Goal: Task Accomplishment & Management: Use online tool/utility

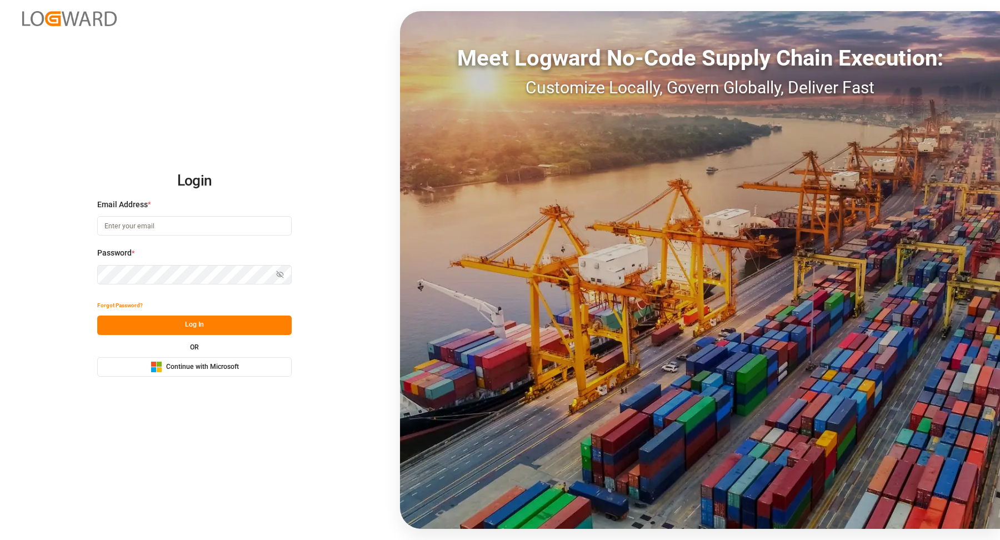
click at [249, 372] on button "Microsoft Logo Continue with Microsoft" at bounding box center [194, 366] width 194 height 19
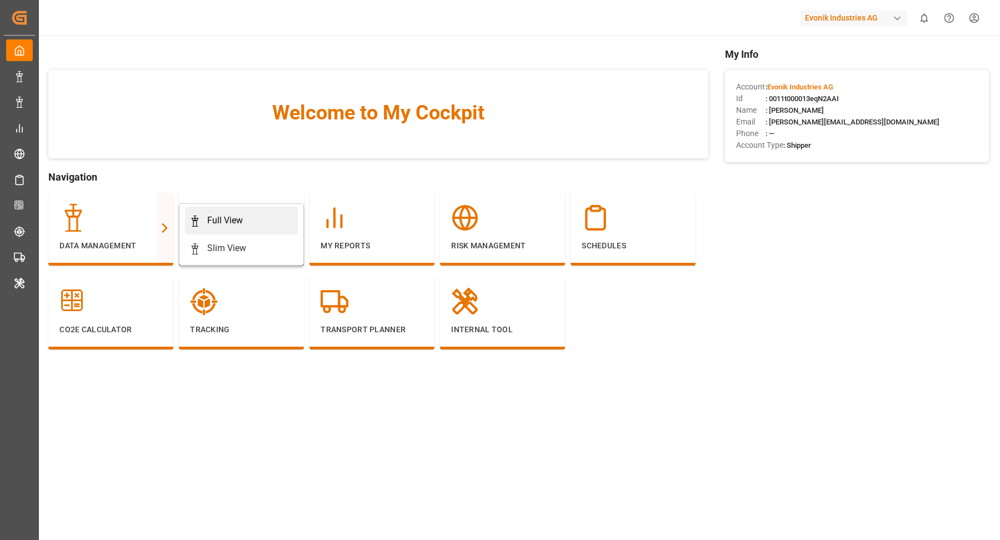
click at [214, 223] on div "Full View" at bounding box center [225, 220] width 36 height 13
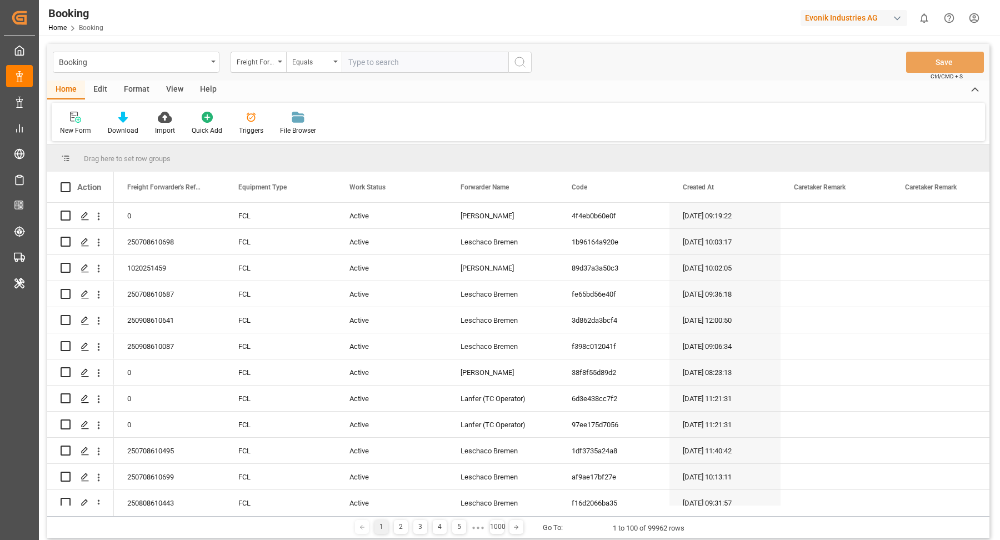
click at [134, 84] on div "Format" at bounding box center [137, 90] width 42 height 19
click at [74, 123] on div "Filter Rows" at bounding box center [76, 123] width 49 height 24
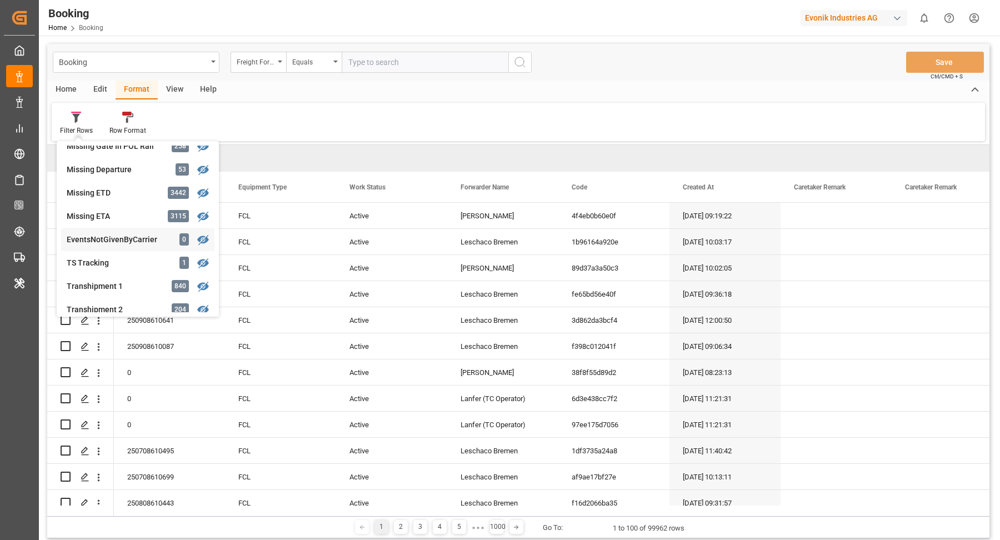
scroll to position [190, 0]
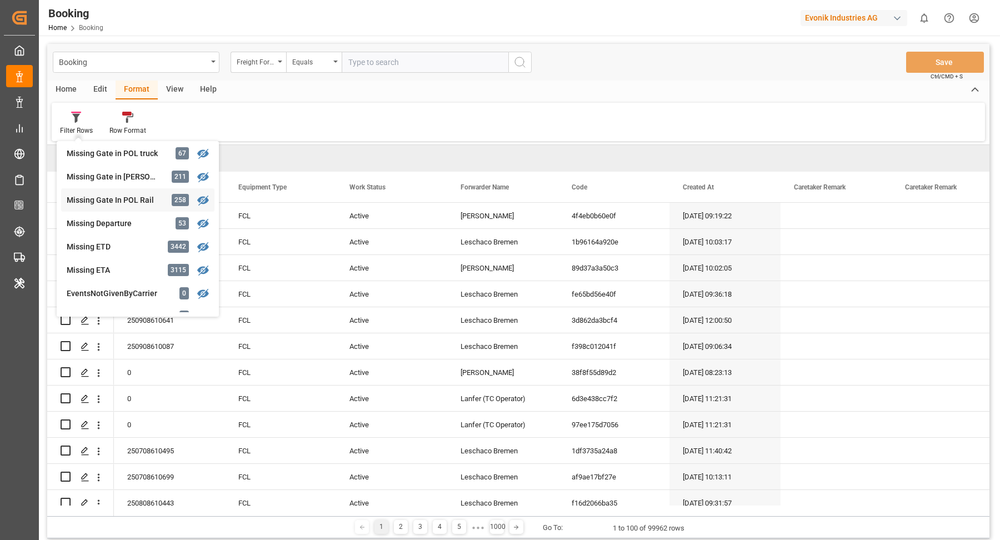
click at [135, 195] on div "Missing Gate In POL Rail" at bounding box center [115, 200] width 97 height 12
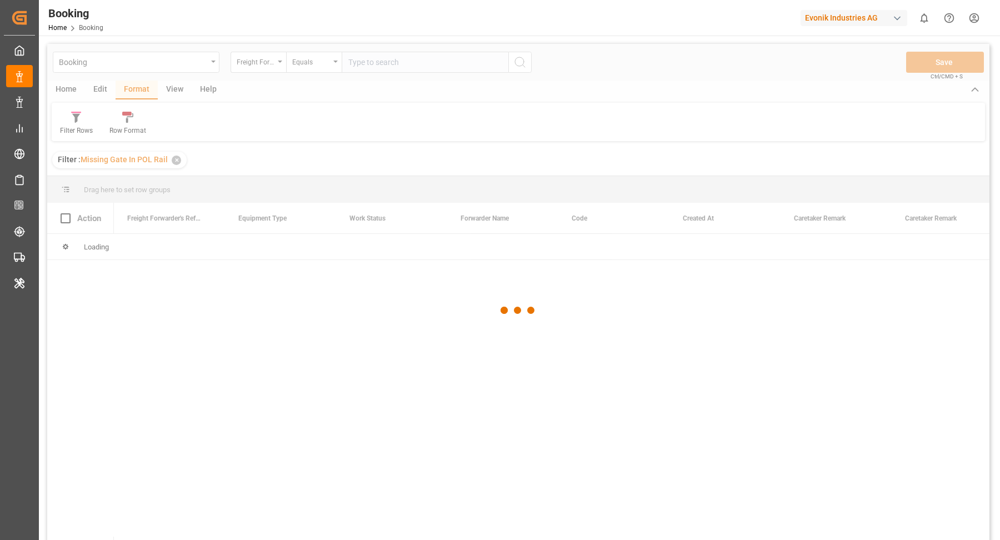
click at [172, 92] on div at bounding box center [518, 310] width 942 height 533
click at [175, 89] on div at bounding box center [518, 310] width 942 height 533
click at [173, 92] on div at bounding box center [518, 310] width 942 height 533
click at [174, 89] on div at bounding box center [518, 310] width 942 height 533
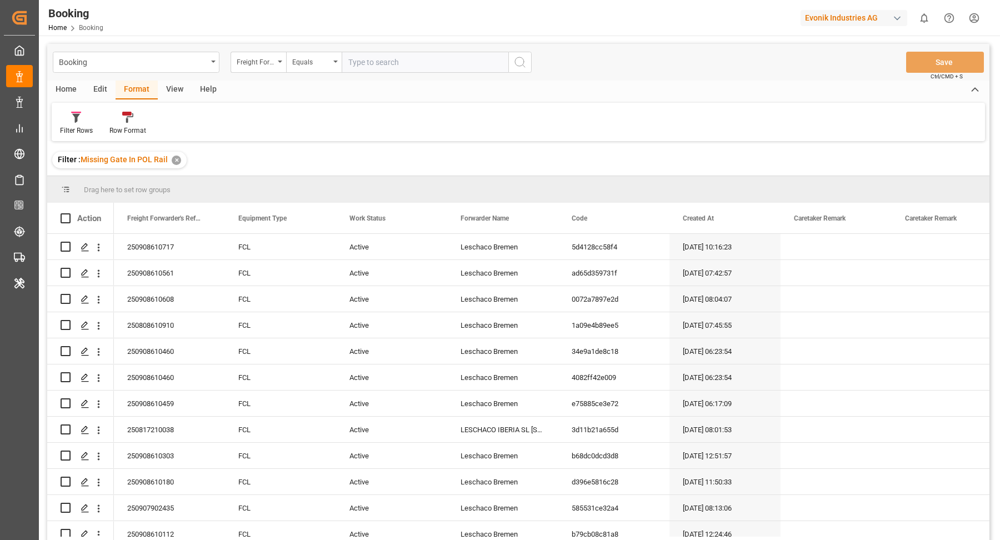
click at [173, 88] on div "View" at bounding box center [175, 90] width 34 height 19
click at [71, 119] on icon at bounding box center [71, 117] width 11 height 11
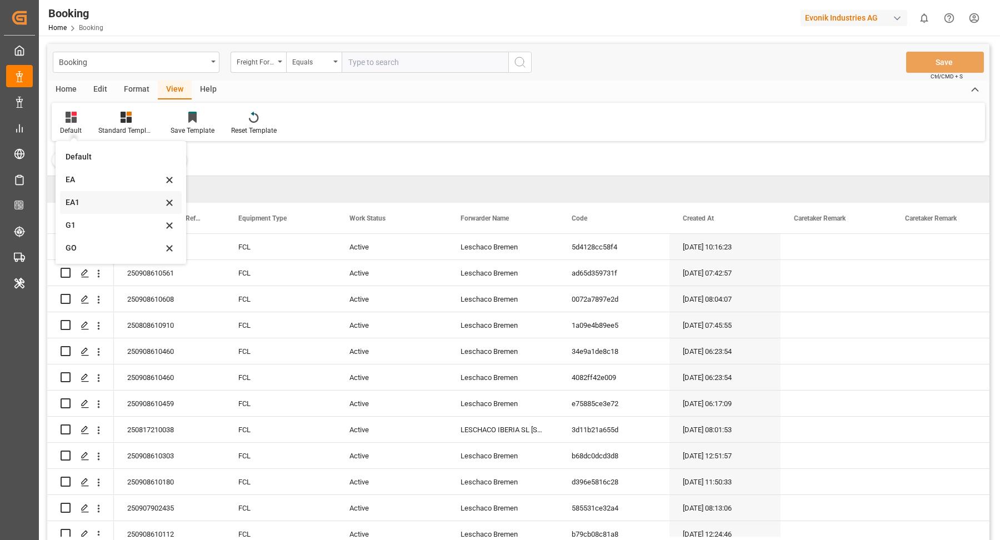
click at [99, 207] on div "EA1" at bounding box center [114, 203] width 97 height 12
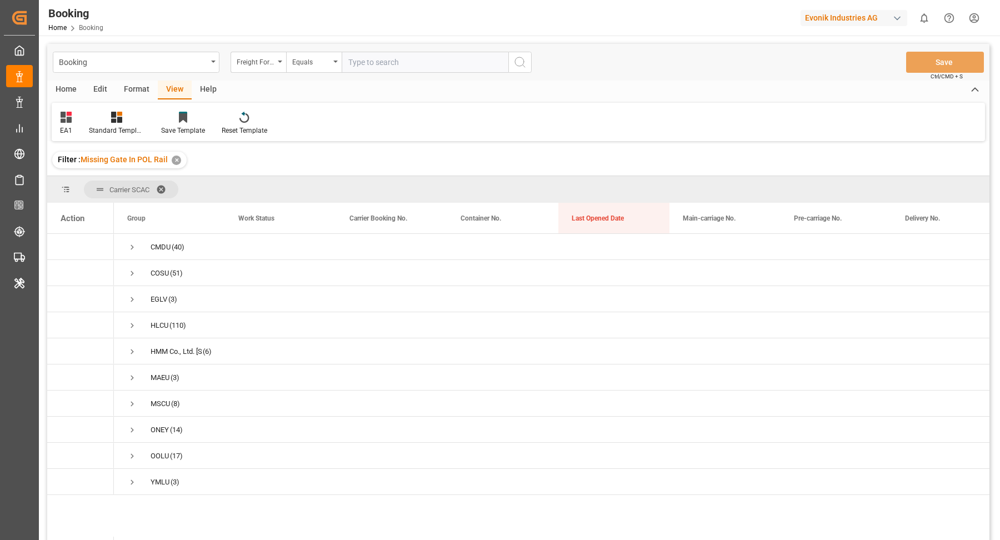
click at [162, 184] on span at bounding box center [165, 189] width 18 height 10
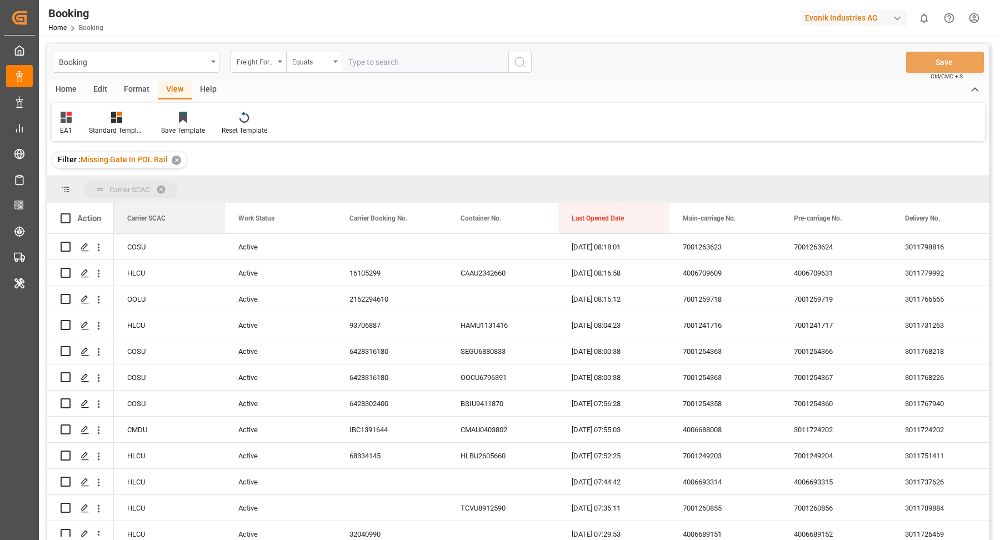
drag, startPoint x: 171, startPoint y: 219, endPoint x: 182, endPoint y: 190, distance: 30.2
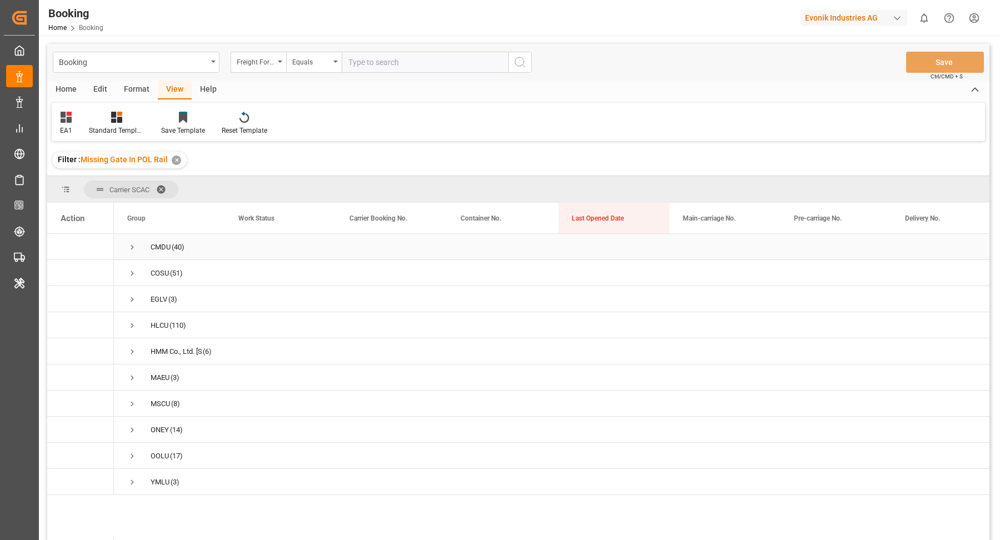
click at [134, 250] on span "Press SPACE to select this row." at bounding box center [132, 247] width 10 height 10
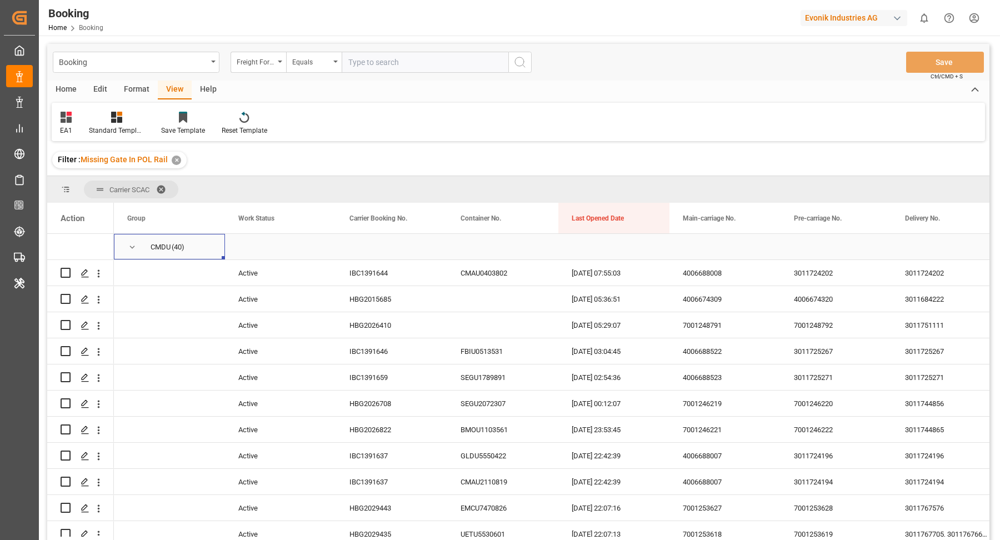
click at [128, 242] on span "Press SPACE to select this row." at bounding box center [132, 247] width 10 height 10
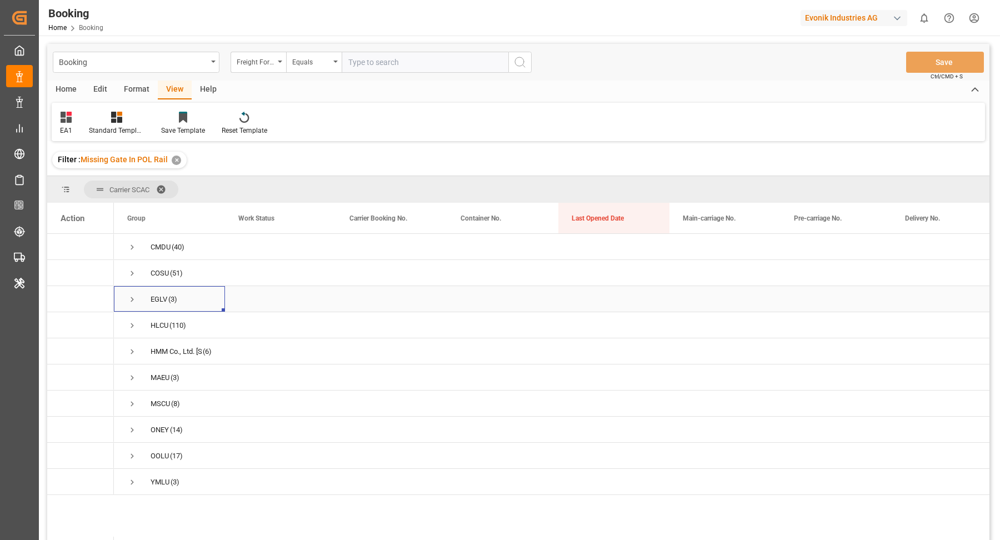
click at [138, 299] on span "EGLV (3)" at bounding box center [169, 299] width 84 height 24
click at [129, 299] on span "Press SPACE to select this row." at bounding box center [132, 299] width 10 height 10
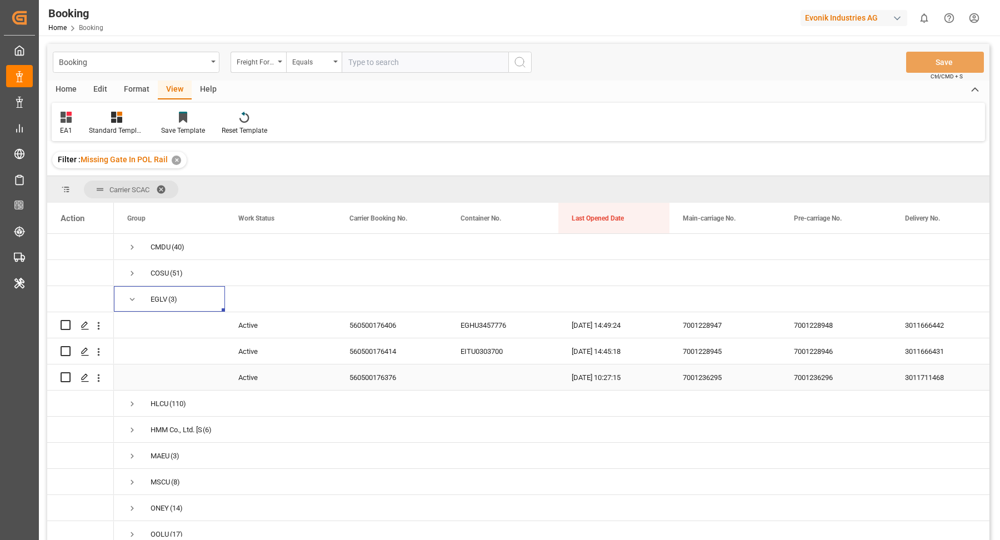
click at [409, 375] on div "560500176376" at bounding box center [391, 377] width 111 height 26
click at [100, 384] on button "open menu" at bounding box center [99, 377] width 12 height 21
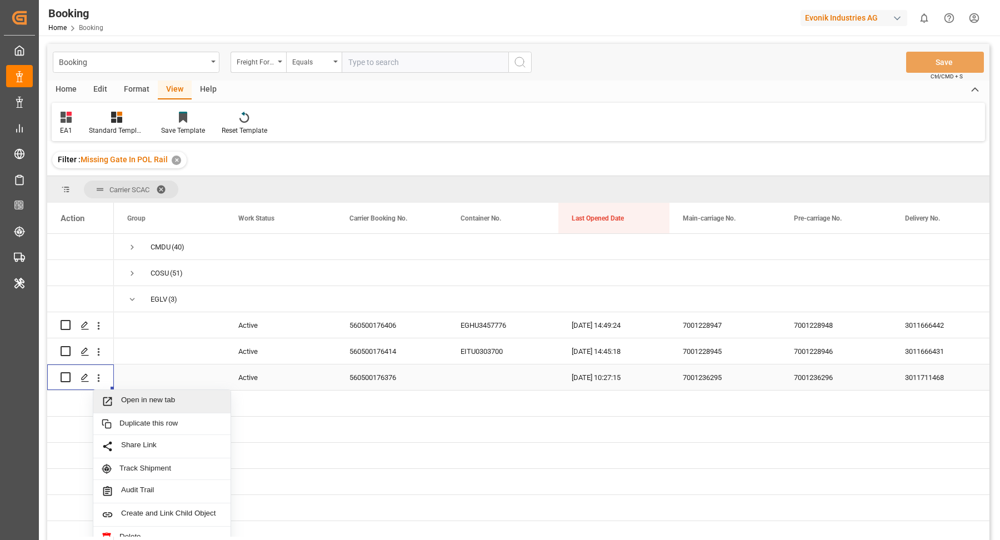
drag, startPoint x: 187, startPoint y: 400, endPoint x: 187, endPoint y: 387, distance: 12.8
click at [187, 400] on span "Open in new tab" at bounding box center [171, 401] width 101 height 12
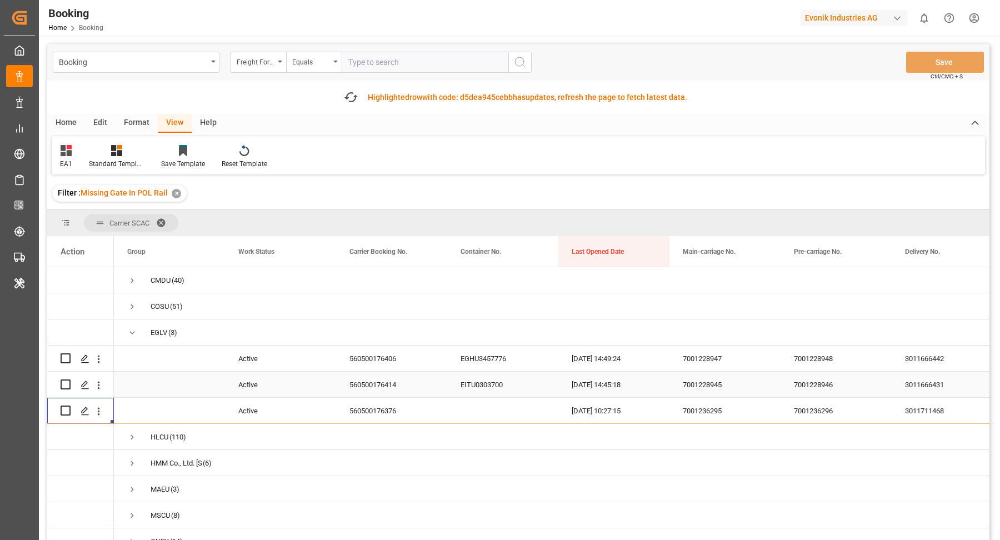
click at [359, 383] on div "560500176414" at bounding box center [391, 385] width 111 height 26
click at [99, 389] on icon "open menu" at bounding box center [99, 385] width 12 height 12
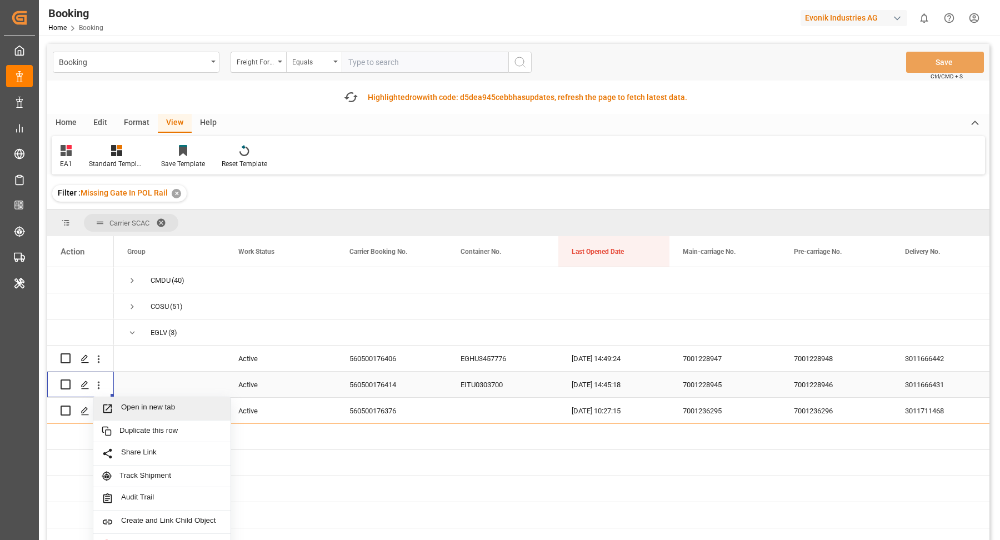
click at [170, 400] on div "Open in new tab" at bounding box center [161, 408] width 137 height 23
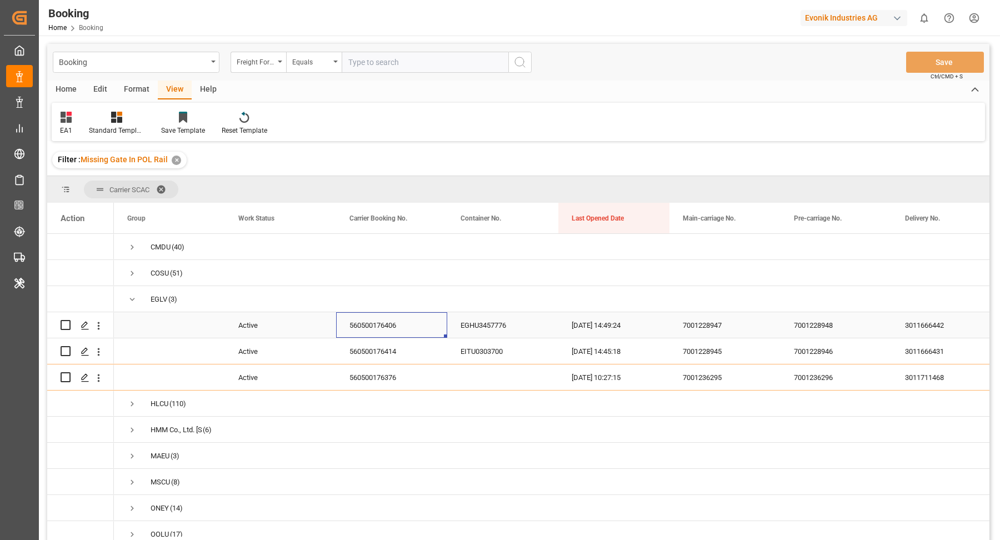
click at [385, 331] on div "560500176406" at bounding box center [391, 325] width 111 height 26
click at [102, 328] on icon "open menu" at bounding box center [99, 326] width 12 height 12
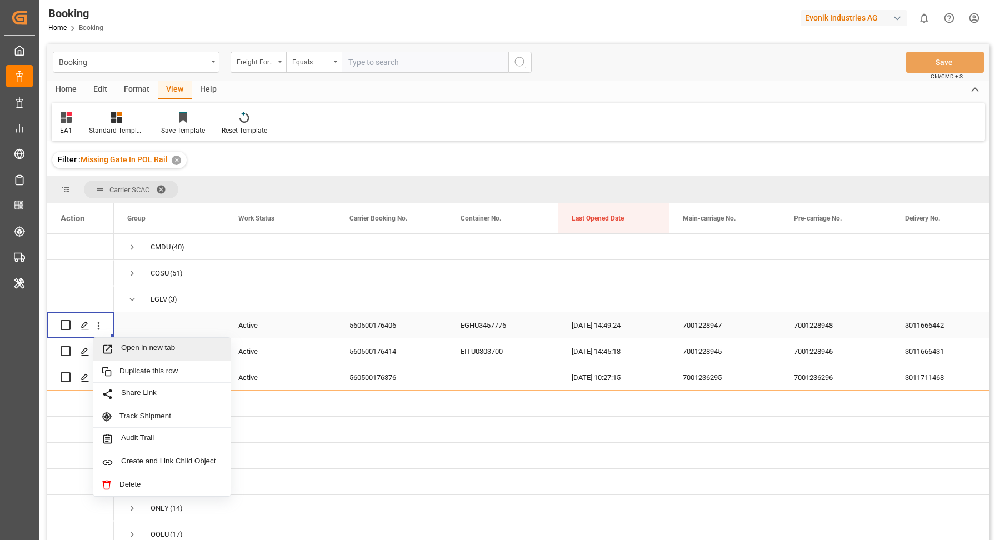
click at [174, 345] on span "Open in new tab" at bounding box center [171, 349] width 101 height 12
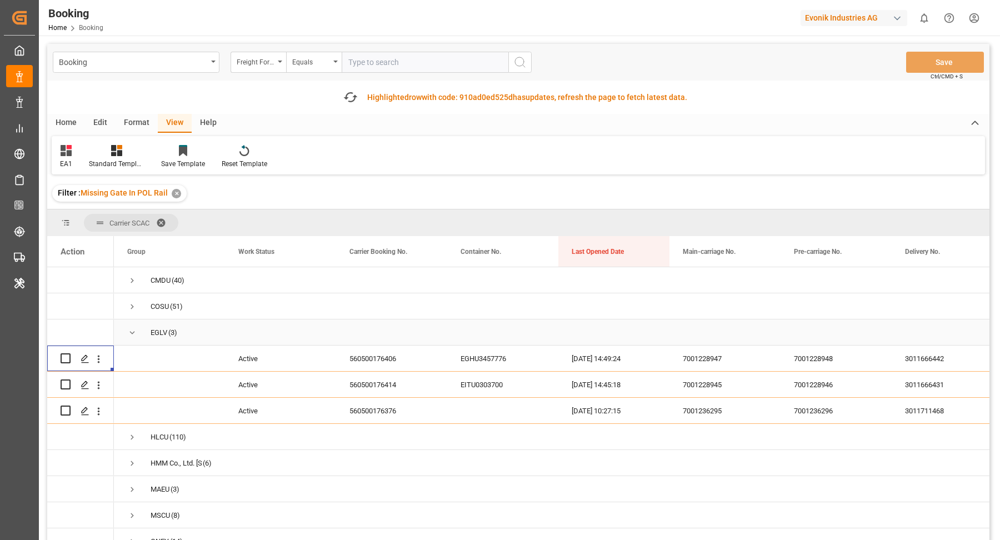
click at [134, 335] on span "Press SPACE to select this row." at bounding box center [132, 333] width 10 height 10
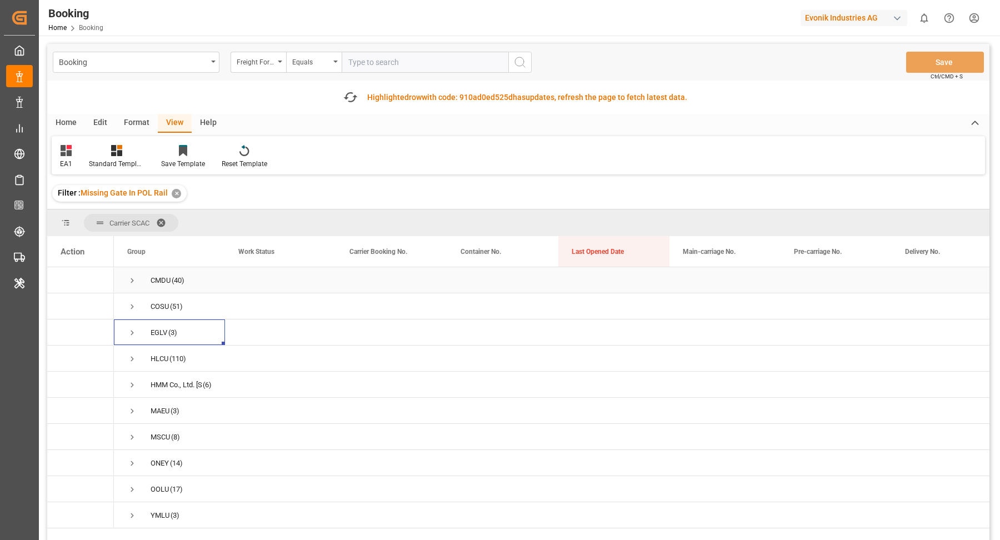
click at [133, 277] on span "Press SPACE to select this row." at bounding box center [132, 280] width 10 height 10
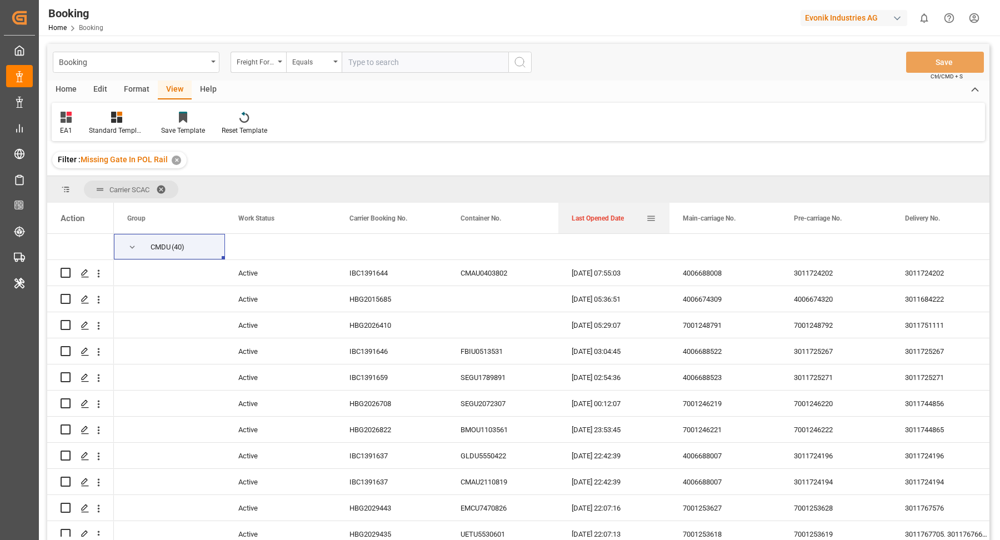
drag, startPoint x: 624, startPoint y: 203, endPoint x: 630, endPoint y: 215, distance: 13.4
click at [630, 215] on div "Last Opened Date" at bounding box center [608, 218] width 74 height 31
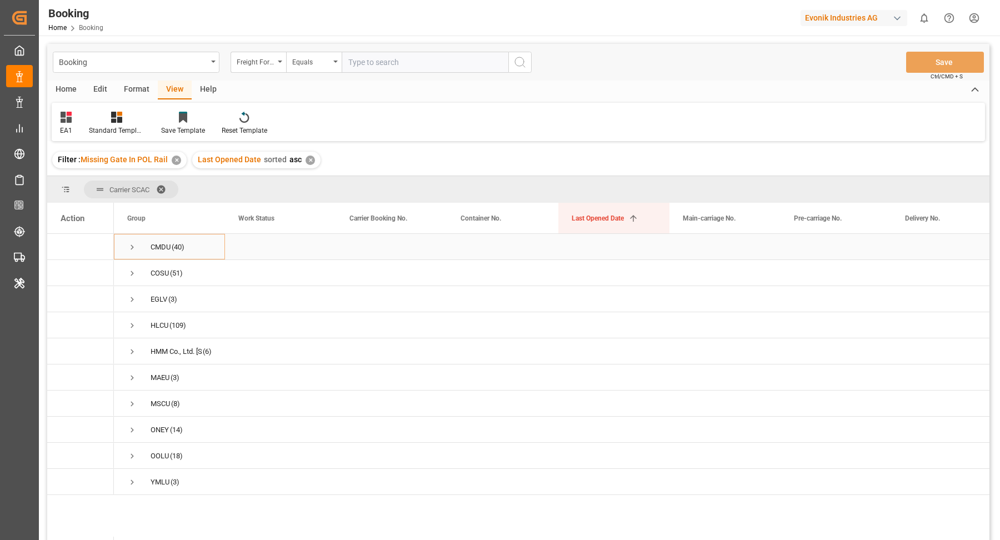
click at [128, 255] on span "Press SPACE to select this row." at bounding box center [132, 247] width 10 height 26
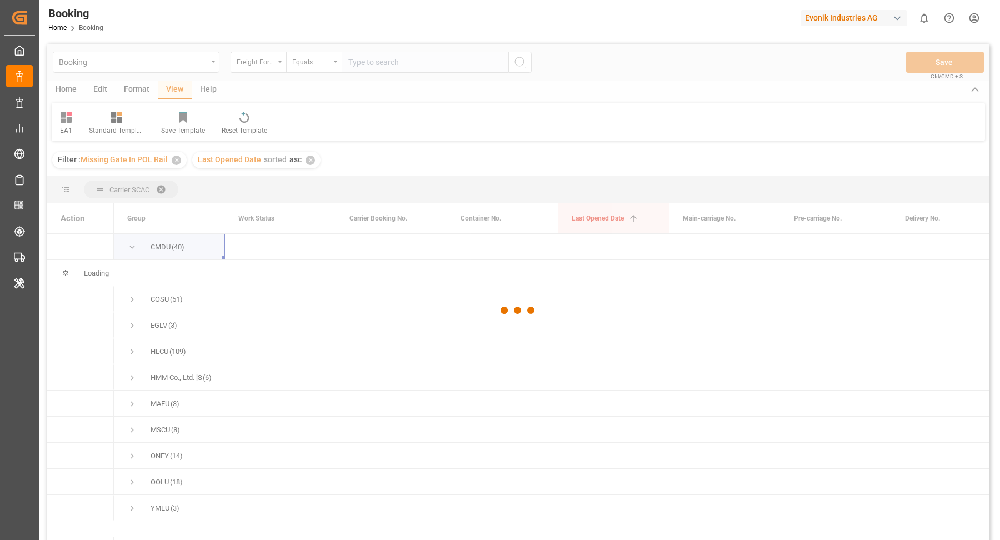
click at [308, 160] on div at bounding box center [518, 310] width 942 height 533
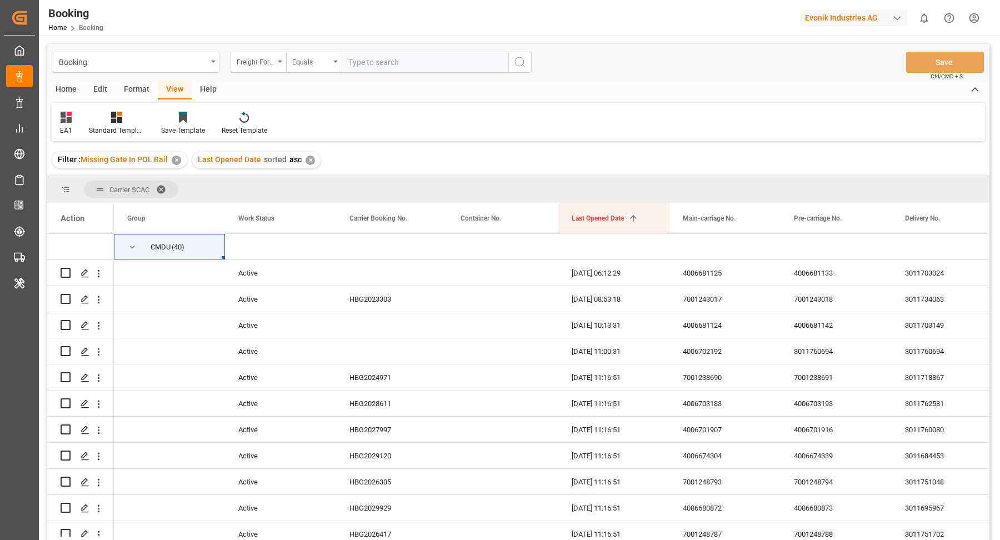
click at [305, 160] on div "✕" at bounding box center [309, 160] width 9 height 9
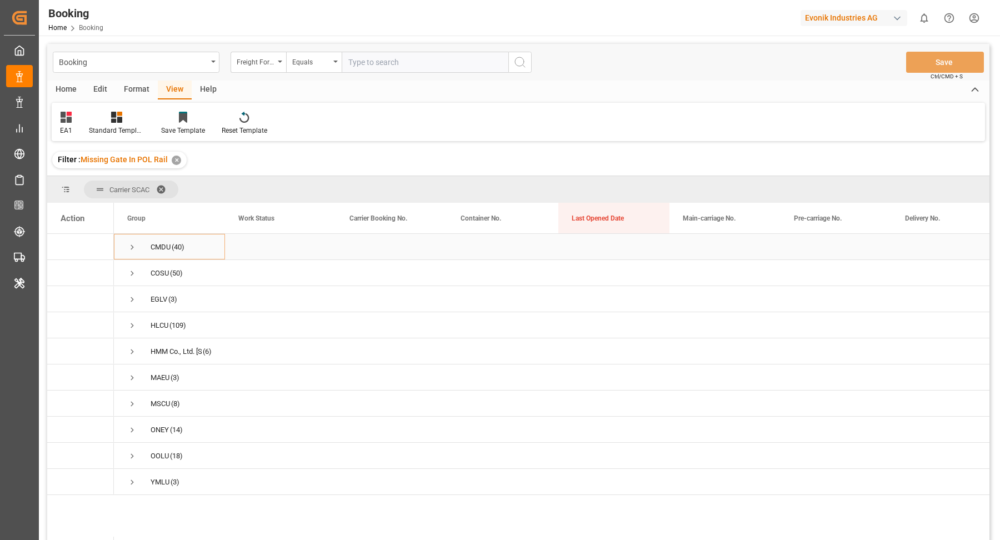
click at [131, 250] on span "Press SPACE to select this row." at bounding box center [132, 247] width 10 height 10
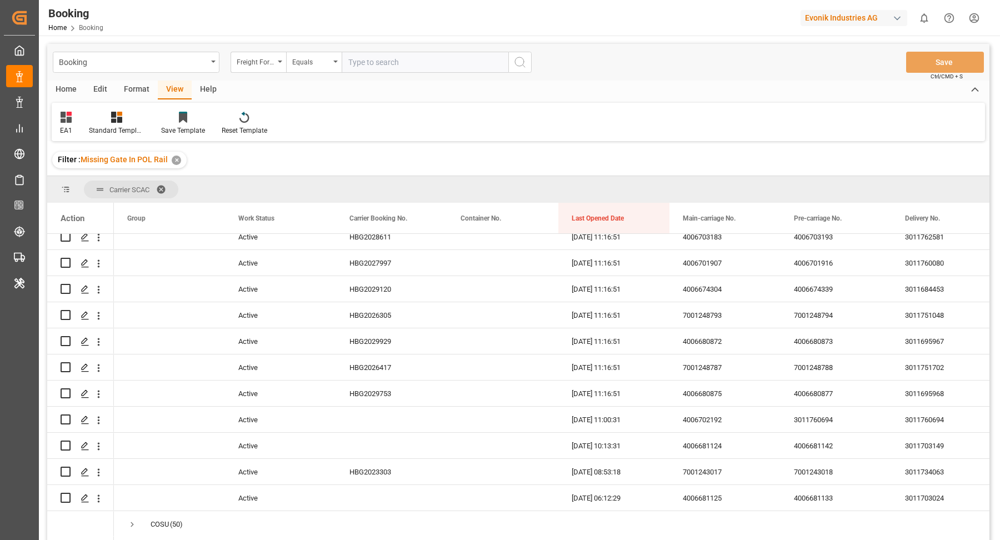
scroll to position [1012, 0]
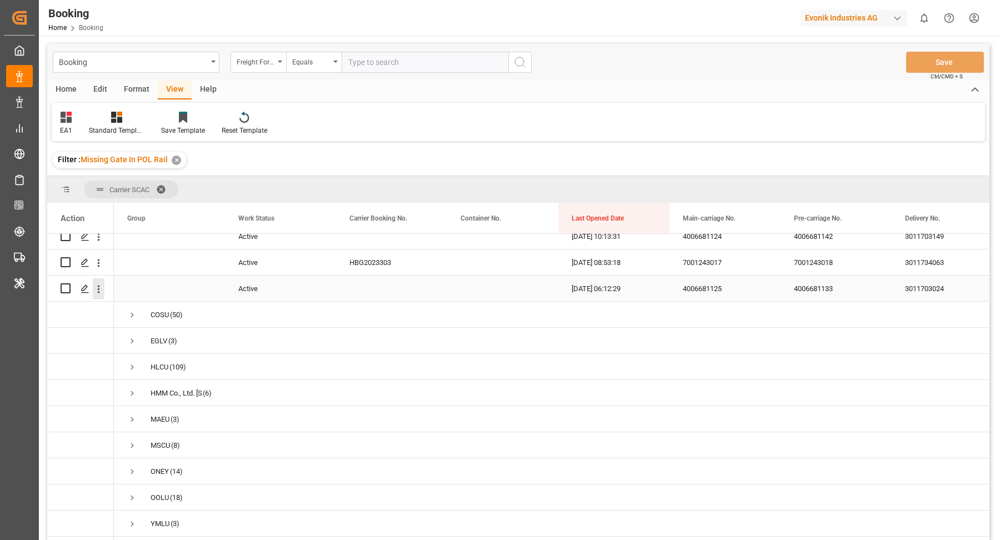
click at [102, 283] on icon "open menu" at bounding box center [99, 289] width 12 height 12
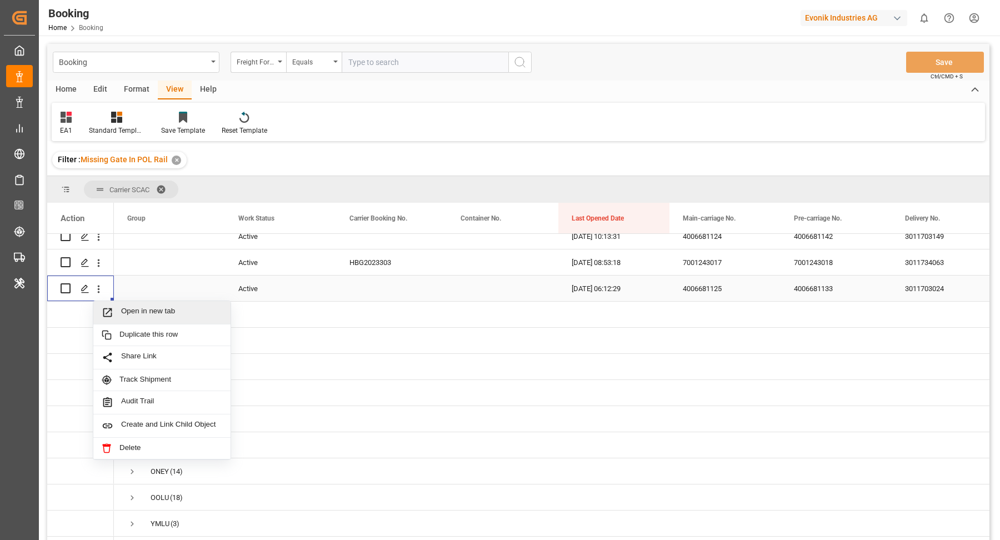
click at [155, 307] on span "Open in new tab" at bounding box center [171, 313] width 101 height 12
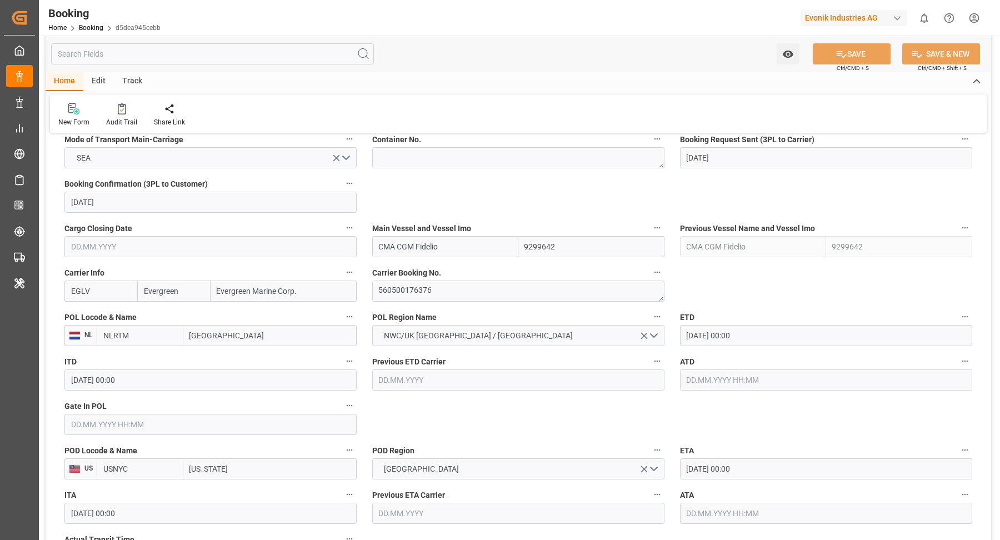
scroll to position [741, 0]
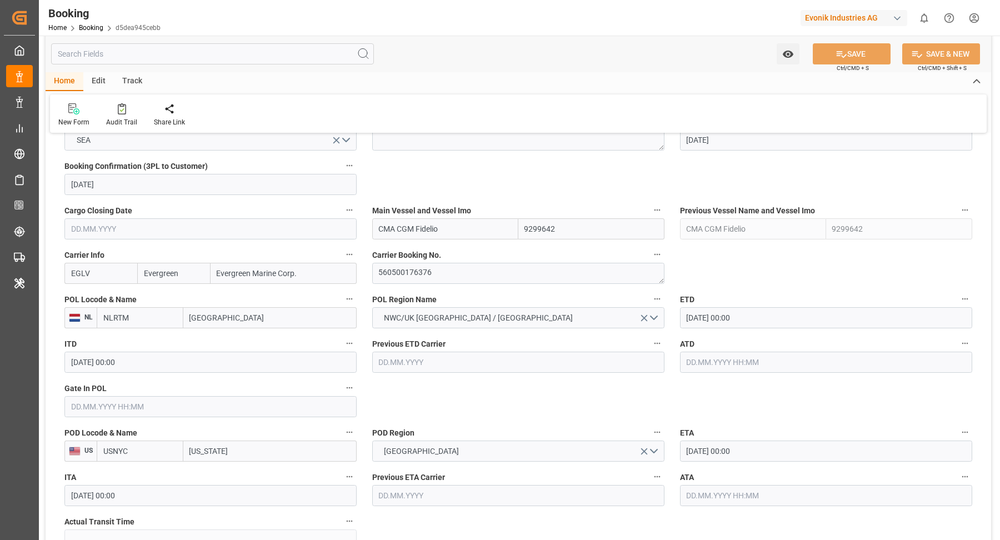
click at [803, 336] on label "ATD" at bounding box center [826, 344] width 292 height 16
click at [957, 336] on button "ATD" at bounding box center [964, 343] width 14 height 14
click at [794, 320] on div at bounding box center [500, 270] width 1000 height 540
click at [762, 317] on input "08.09.2025 00:00" at bounding box center [826, 317] width 292 height 21
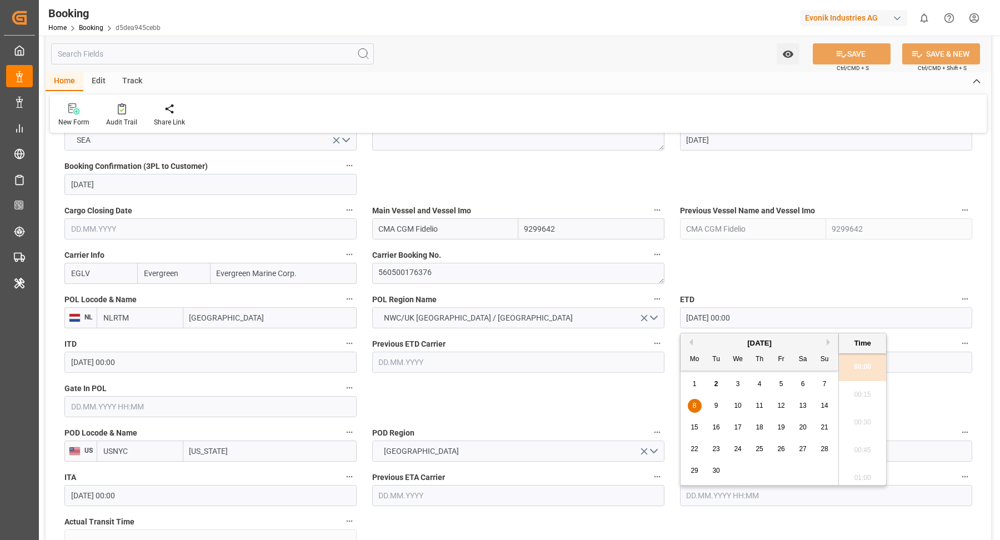
click at [822, 386] on span "7" at bounding box center [824, 384] width 4 height 8
type input "07.09.2025 00:00"
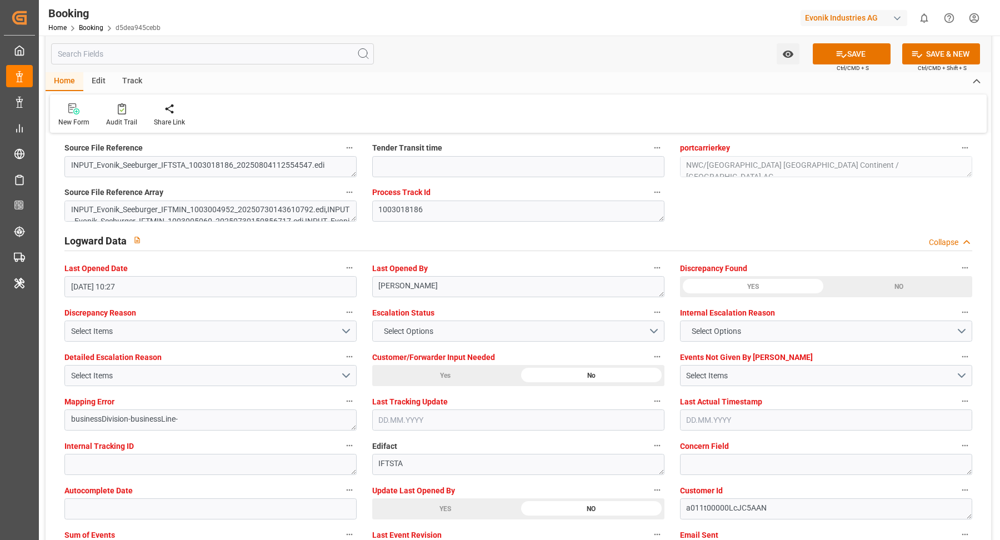
scroll to position [2009, 0]
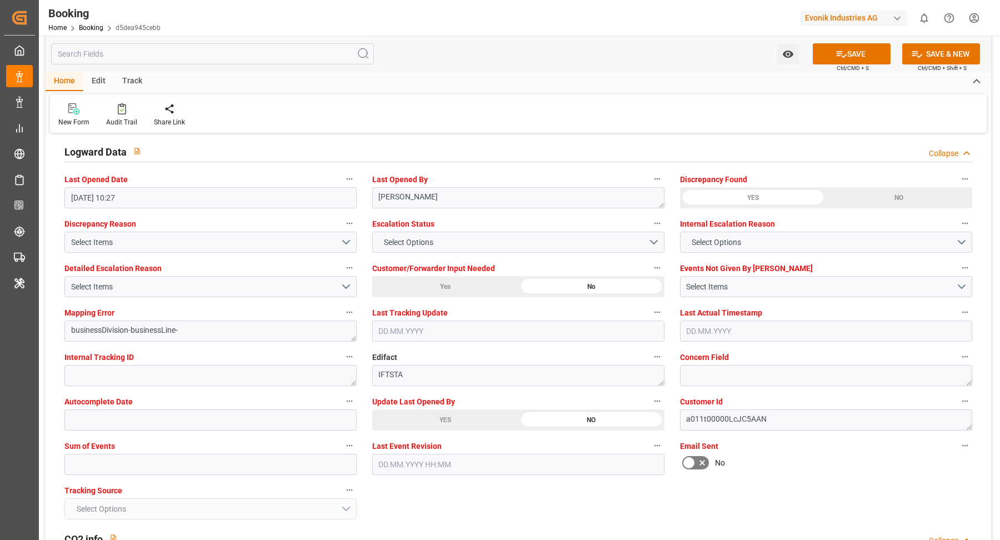
click at [107, 124] on div "Audit Trail" at bounding box center [121, 122] width 31 height 10
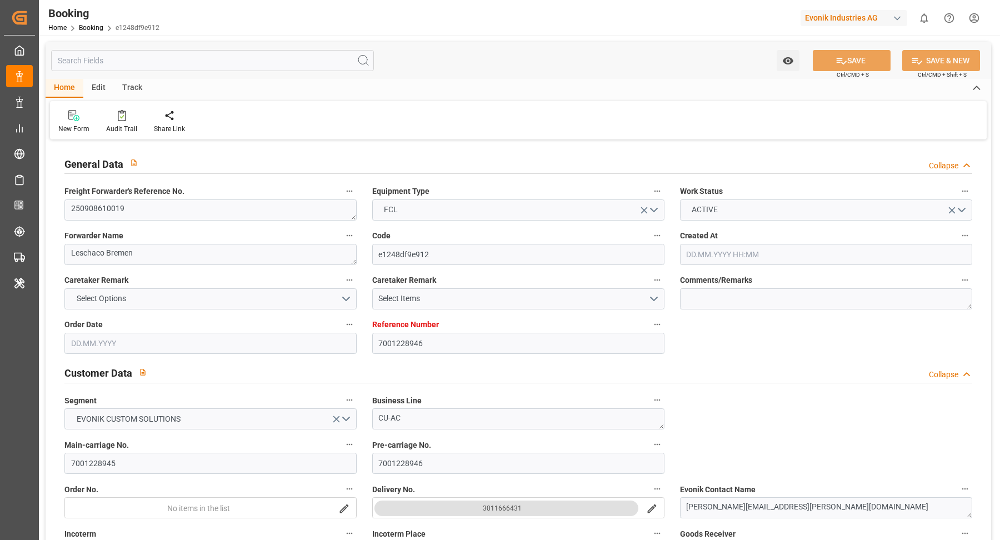
type input "[DATE] 10:07"
type input "[DATE]"
type input "22.08.2025 00:00"
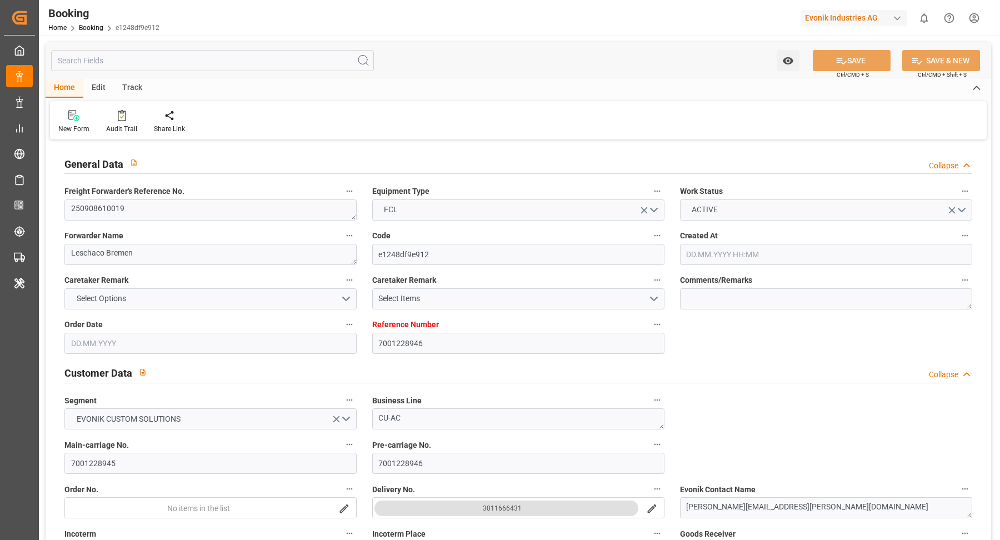
type input "31.07.2025"
type input "01.08.2025"
type input "15.09.2025 00:01"
type input "17.09.2025 00:00"
type input "24.09.2025 12:00"
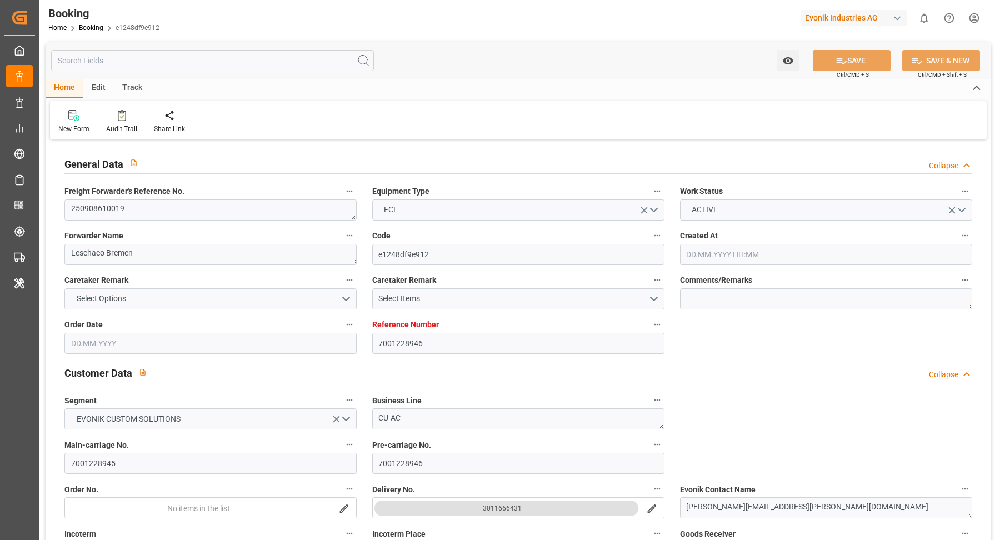
type input "24.09.2025 00:00"
type input "22.08.2025"
type input "01.09.2025 14:45"
type input "[DATE]"
type input "15.09.2025 00:02"
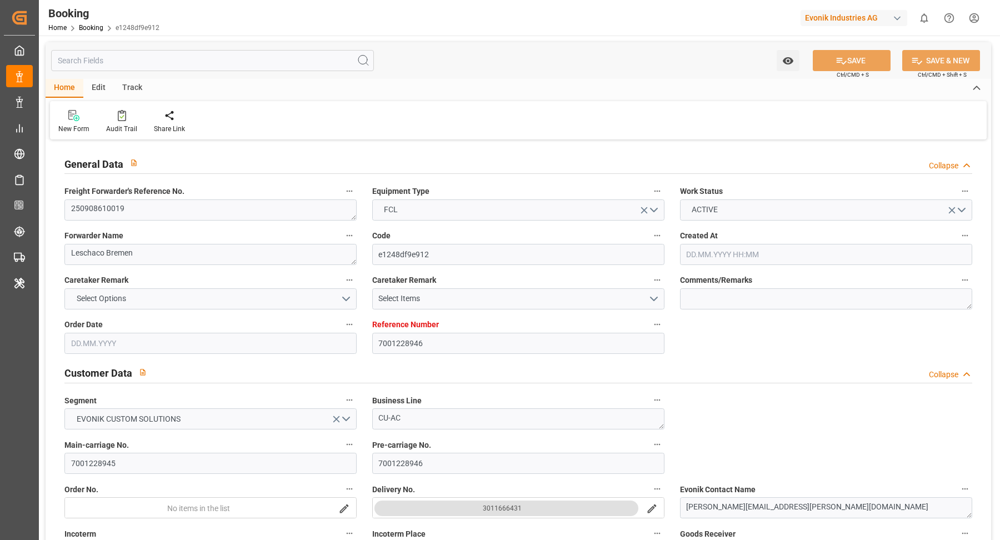
type input "10.09.2025 00:02"
type input "15.09.2025 00:01"
type input "24.09.2025 12:00"
type input "25.09.2025 06:22"
type input "29.09.2025 06:22"
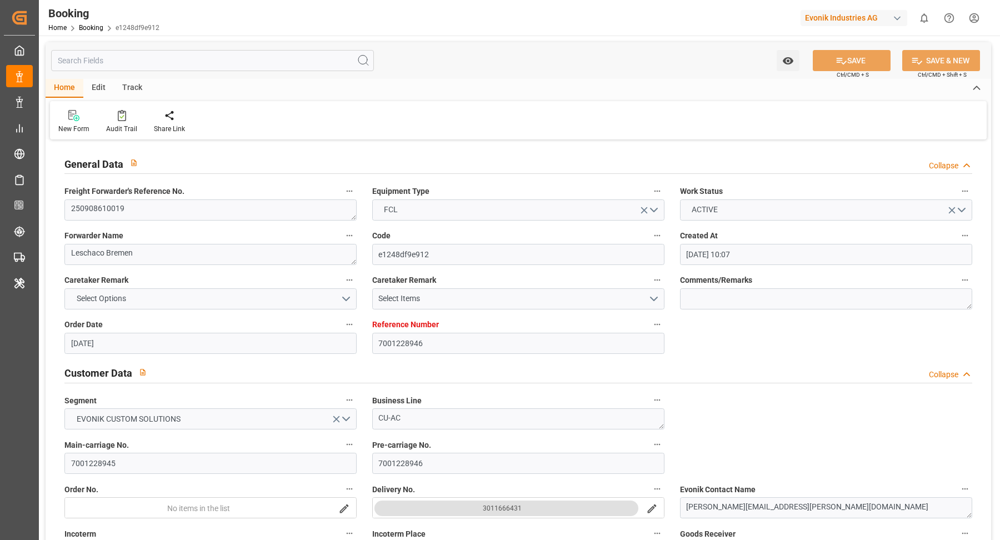
scroll to position [724, 0]
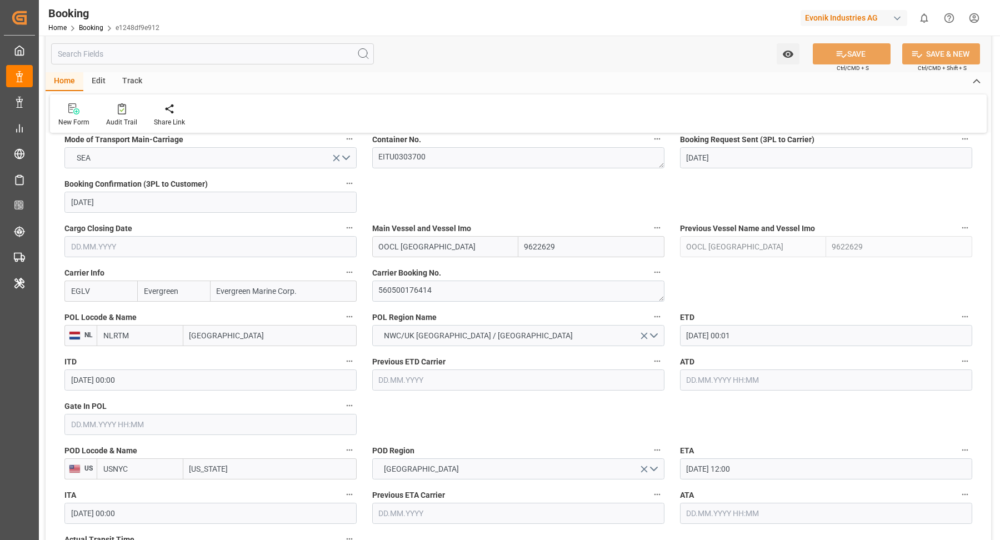
click at [741, 323] on div "ETD 15.09.2025 00:01" at bounding box center [826, 327] width 308 height 44
click at [766, 334] on input "15.09.2025 00:01" at bounding box center [826, 335] width 292 height 21
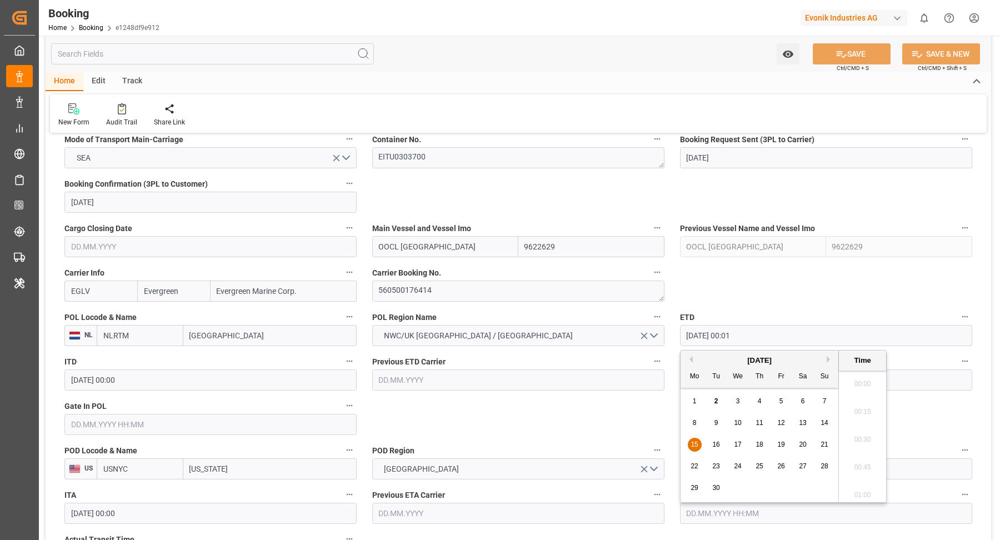
click at [784, 424] on span "12" at bounding box center [780, 423] width 7 height 8
type input "12.09.2025 00:01"
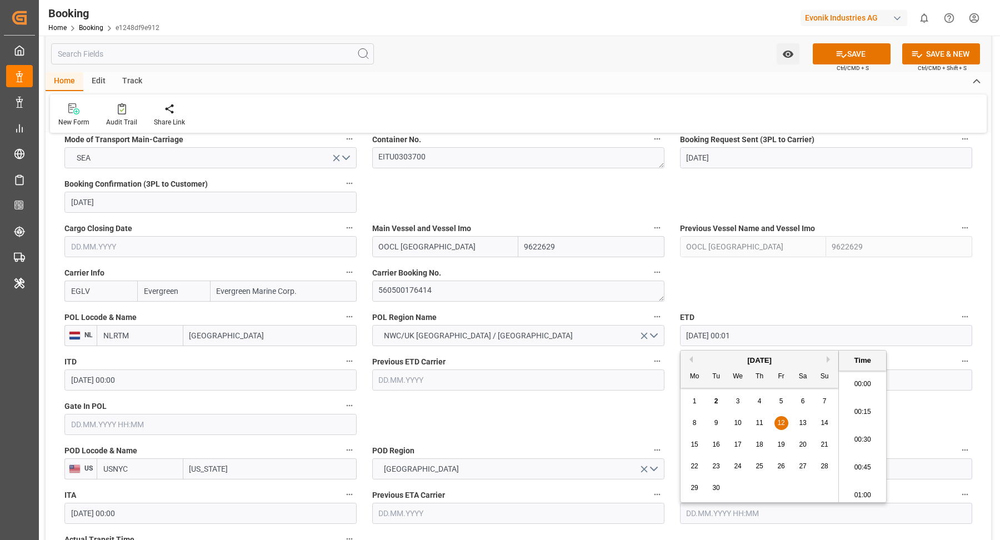
click at [783, 427] on div "12" at bounding box center [781, 423] width 14 height 13
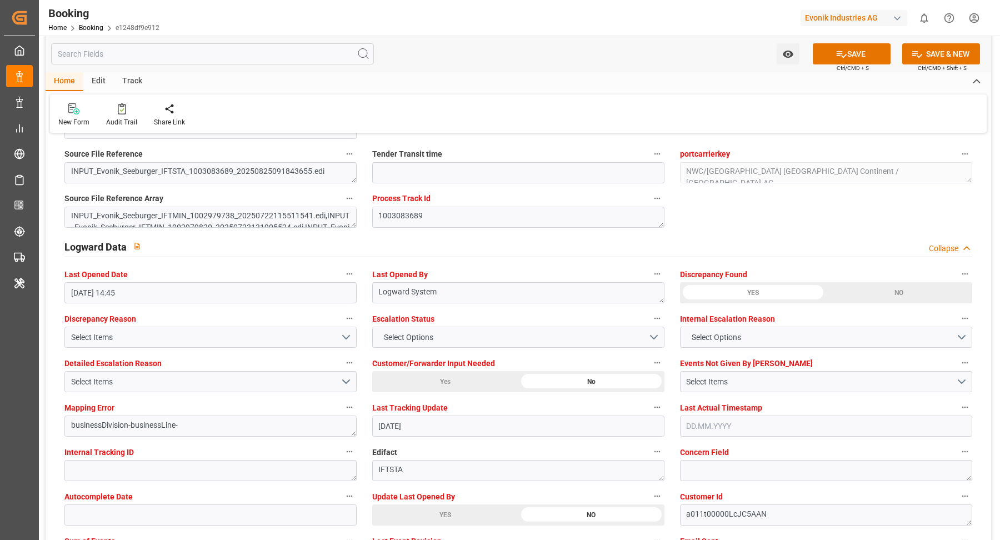
scroll to position [2059, 0]
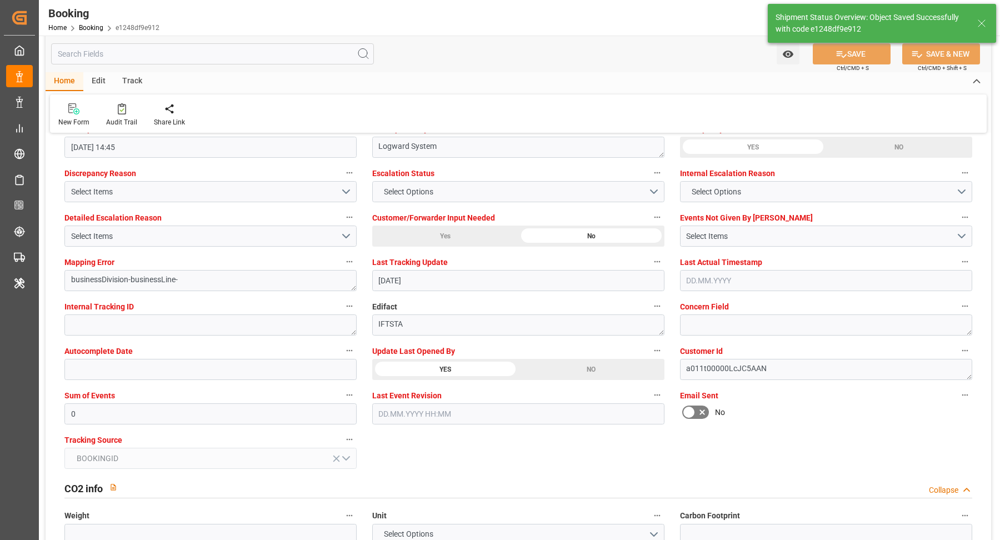
type textarea "[PERSON_NAME]"
type input "02.09.2025 08:29"
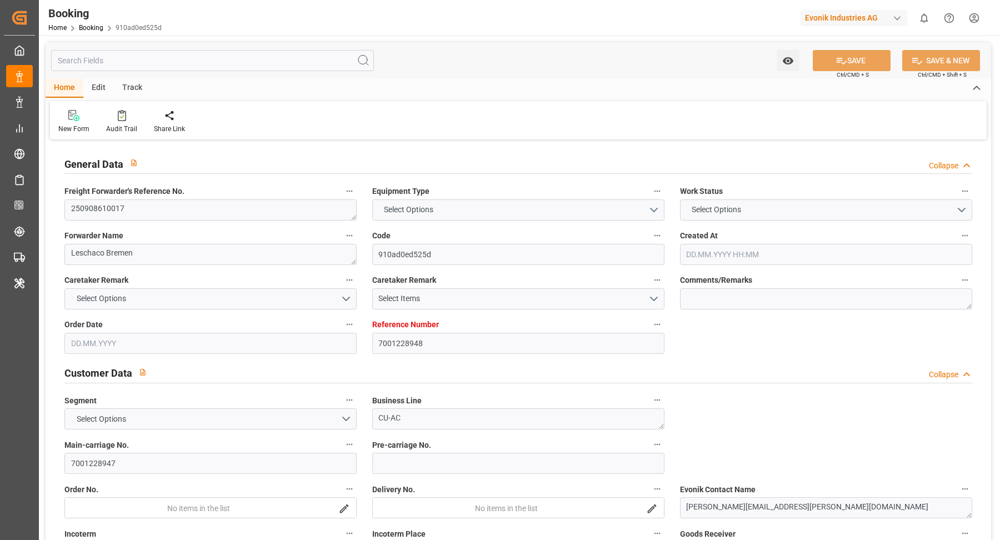
type input "7001228948"
type input "9622629"
type input "Evergreen"
type input "Evergreen Marine Corp."
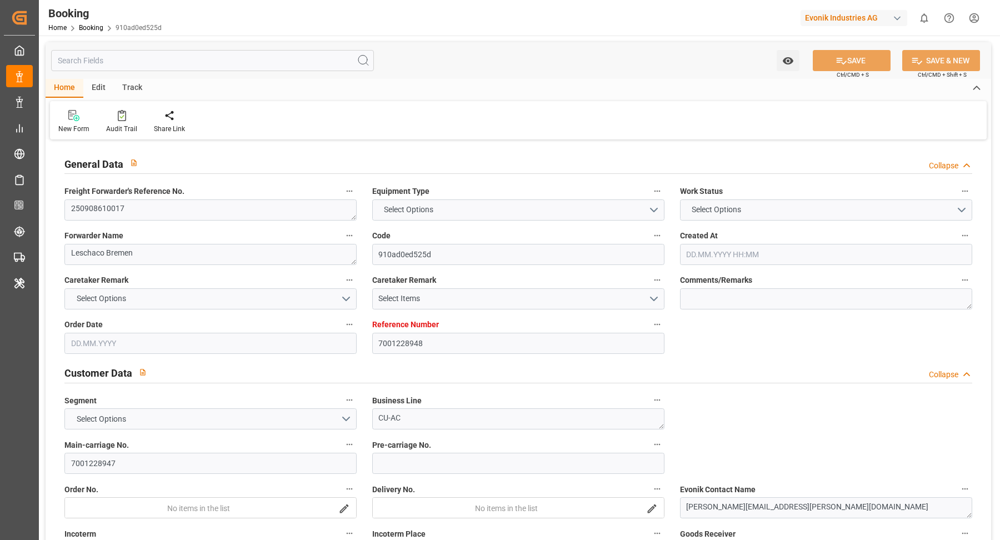
type input "NLRTM"
type input "USNYC"
type input "0"
type input "NLRTM"
type input "USNYC"
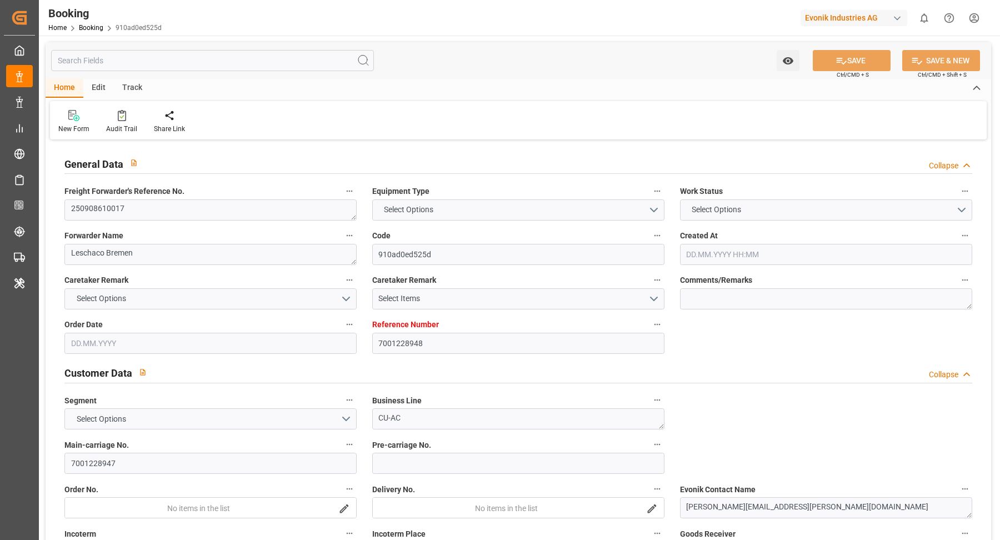
type input "9622629"
type input "22.07.2025 10:07"
type input "22.07.2025"
type input "25.09.2025"
type input "[DATE]"
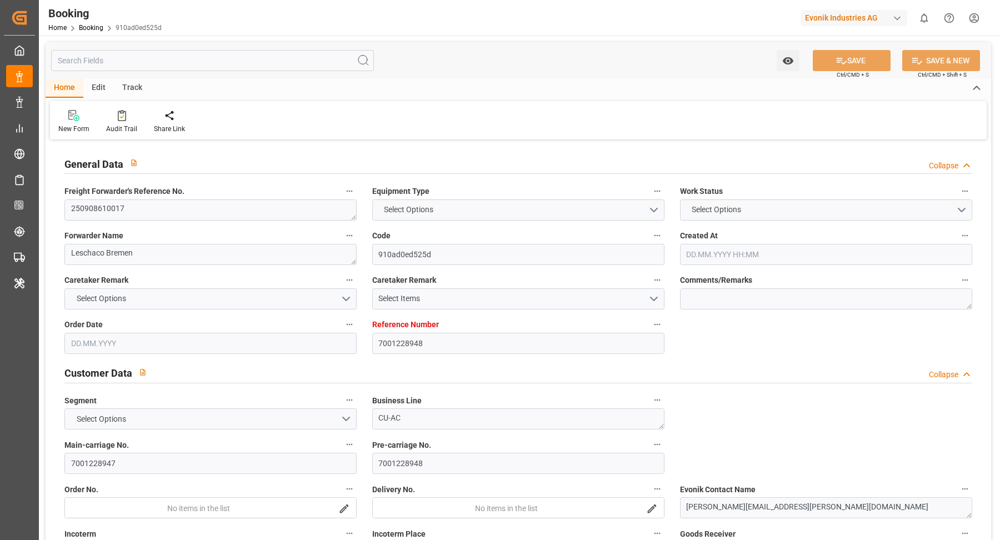
type input "22.08.2025 00:00"
type input "31.07.2025"
type input "01.08.2025"
type input "15.09.2025 00:01"
type input "17.09.2025 00:00"
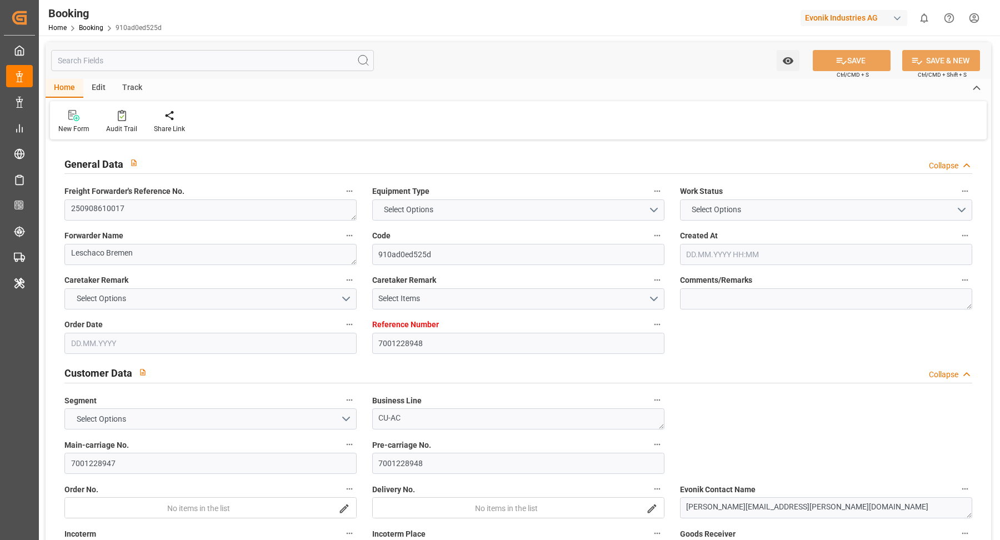
type input "24.09.2025 12:00"
type input "24.09.2025 00:00"
type input "22.08.2025"
type input "01.09.2025 14:49"
type input "[DATE]"
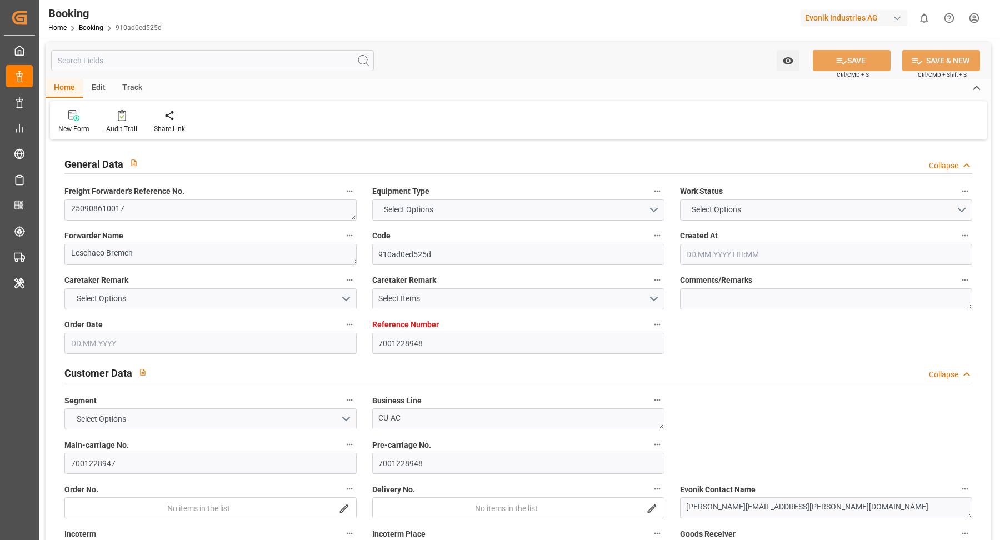
type input "15.09.2025 00:02"
type input "10.09.2025 00:02"
type input "15.09.2025 00:01"
type input "24.09.2025 12:00"
type input "25.09.2025 06:22"
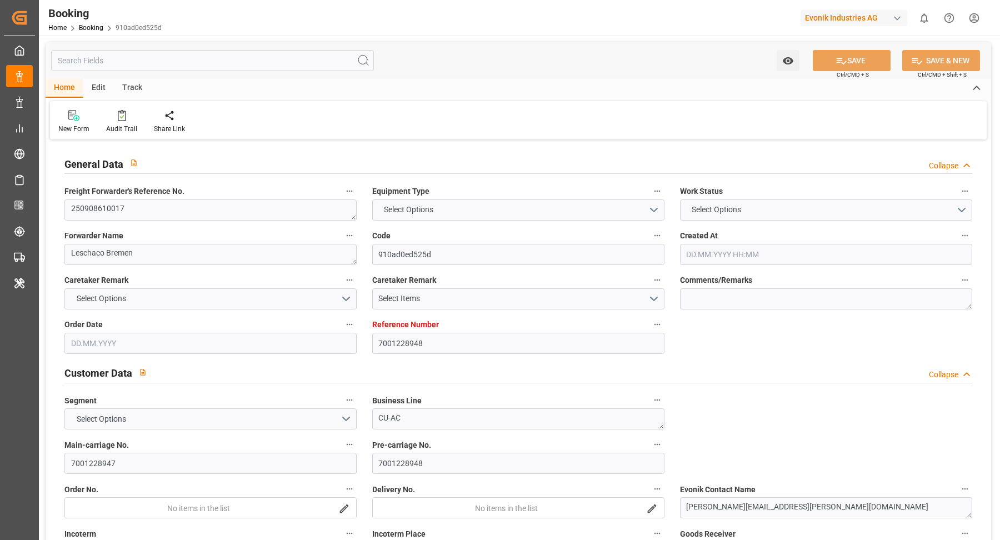
type input "29.09.2025 06:22"
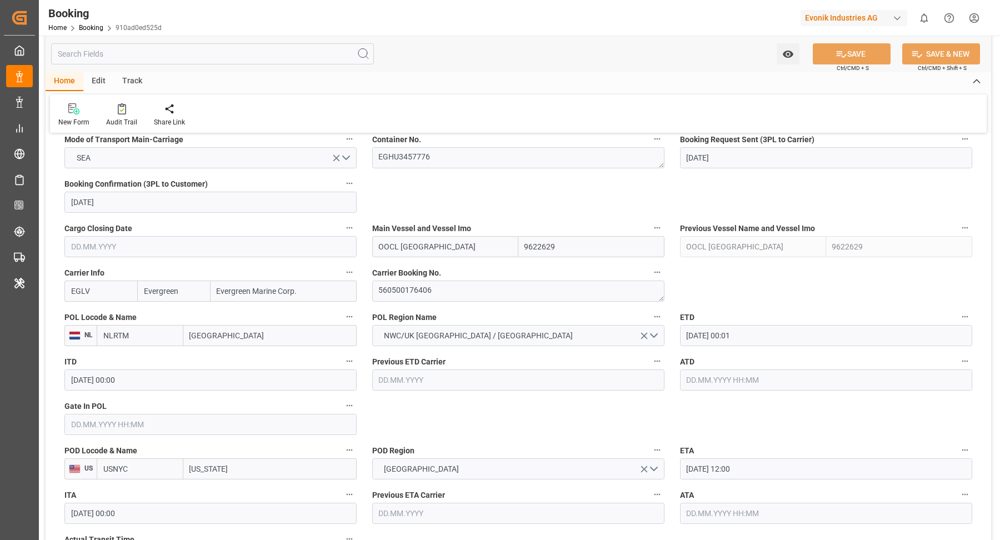
click at [791, 327] on input "15.09.2025 00:01" at bounding box center [826, 335] width 292 height 21
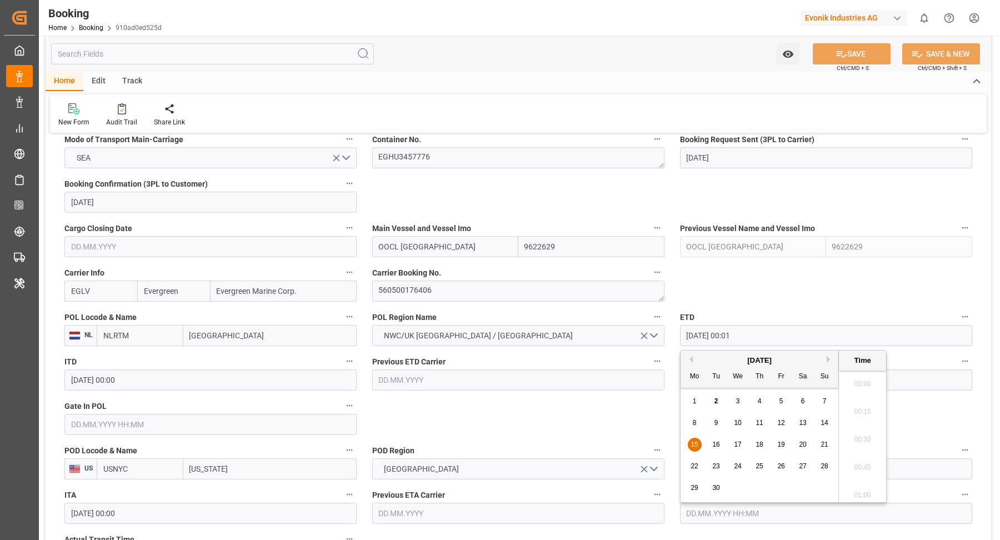
click at [779, 424] on span "12" at bounding box center [780, 423] width 7 height 8
type input "12.09.2025 00:01"
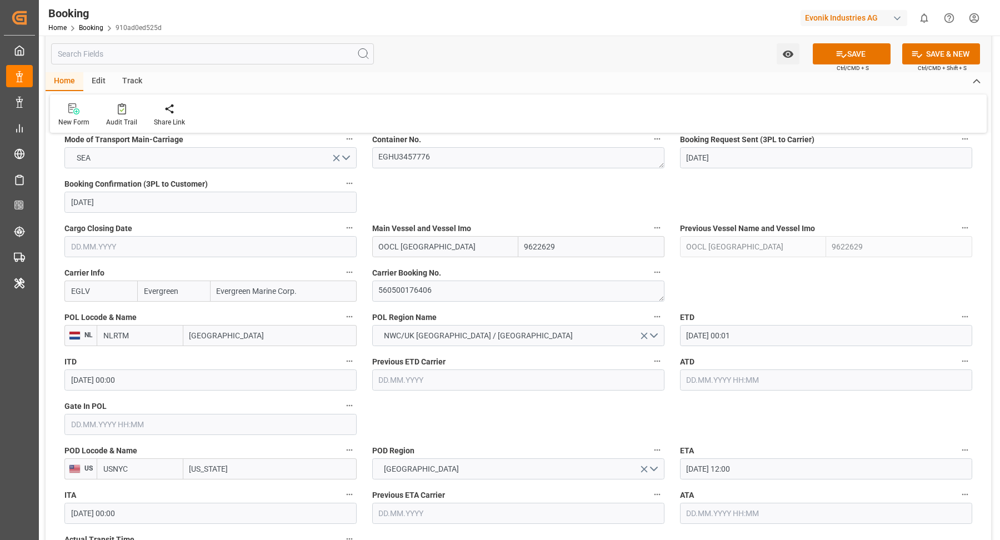
click at [474, 248] on input "OOCL CHONGQING" at bounding box center [445, 246] width 146 height 21
click at [433, 268] on b "OOCL Chongqing" at bounding box center [409, 271] width 61 height 9
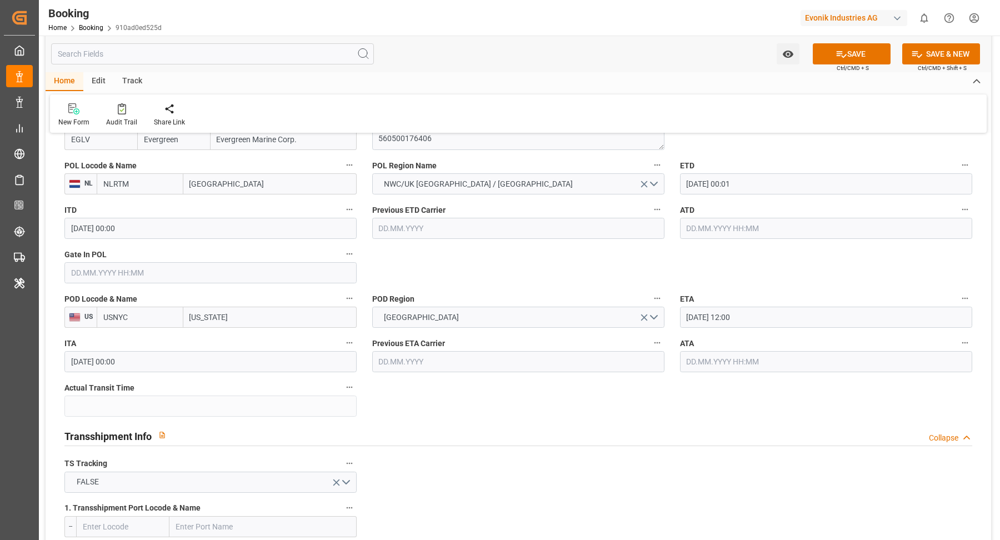
type input "OOCL Chongqing"
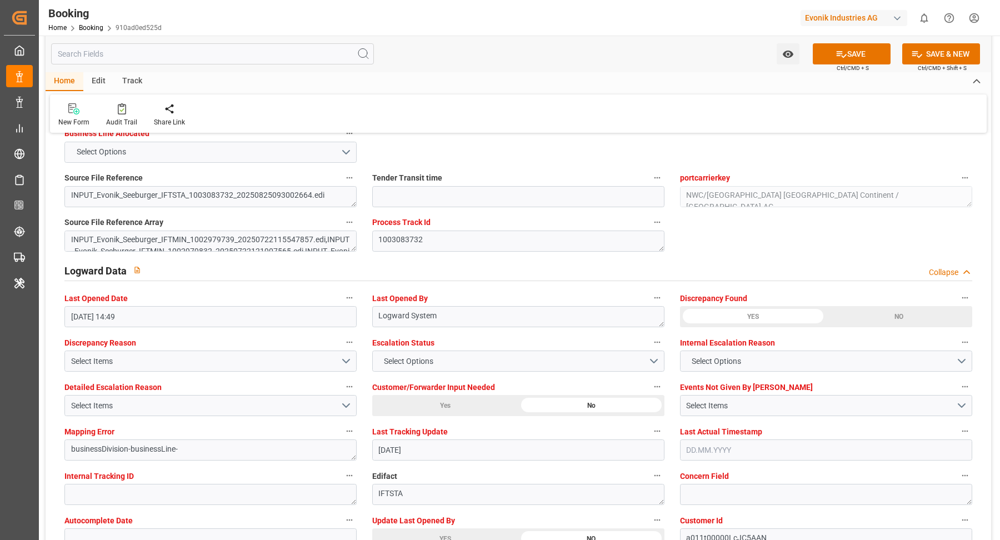
scroll to position [2127, 0]
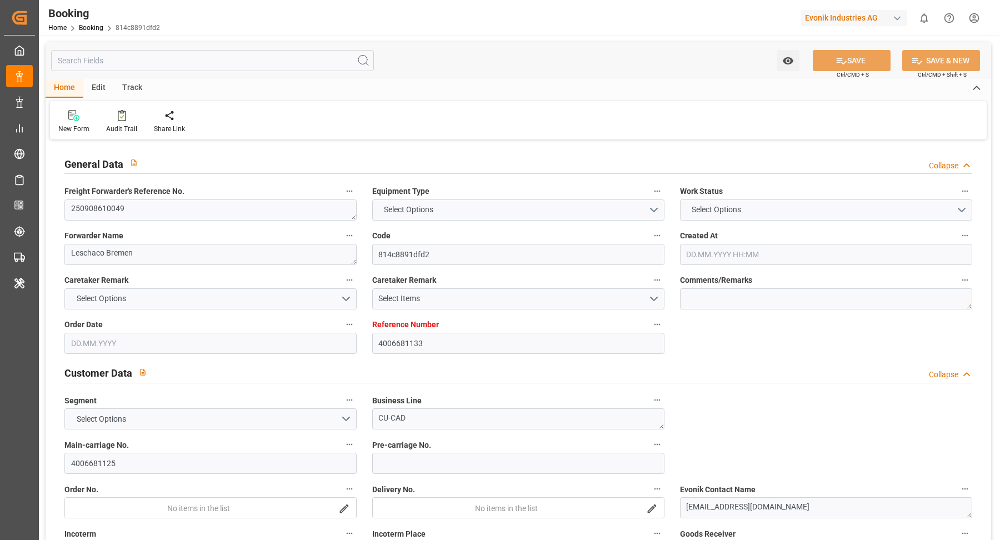
type input "4006681133"
type input "9622629"
type input "CMACGM"
type input "CMA CGM Group"
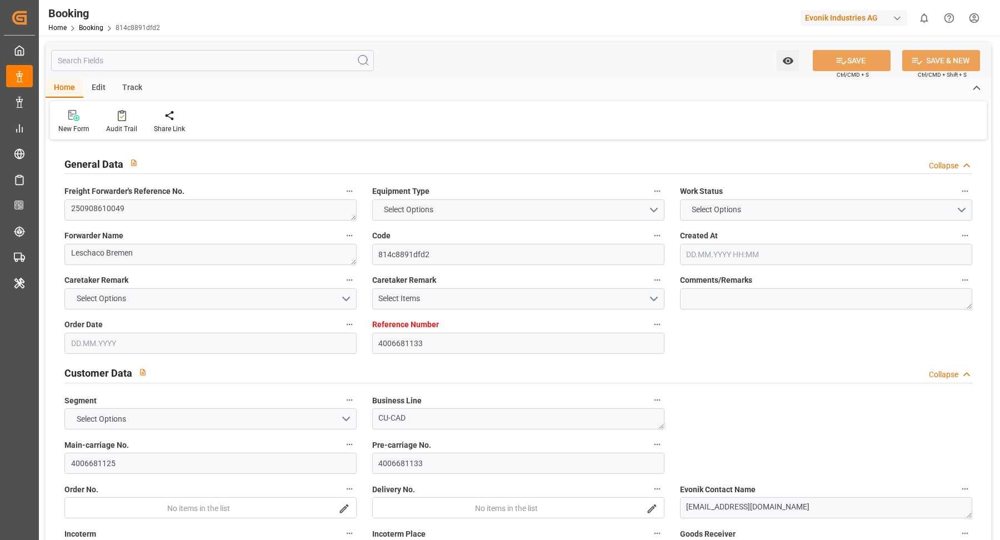
type input "DEHAM"
type input "USNYC"
type input "[DATE] 09:57"
type input "[DATE]"
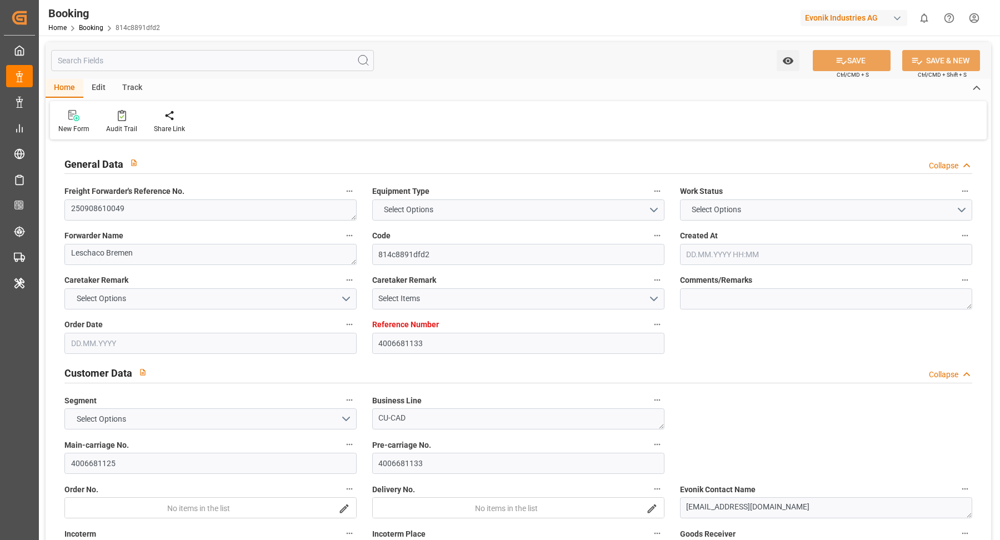
type input "[DATE]"
type input "[DATE] 00:00"
type input "18.09.2025 00:00"
type input "01.10.2025 00:00"
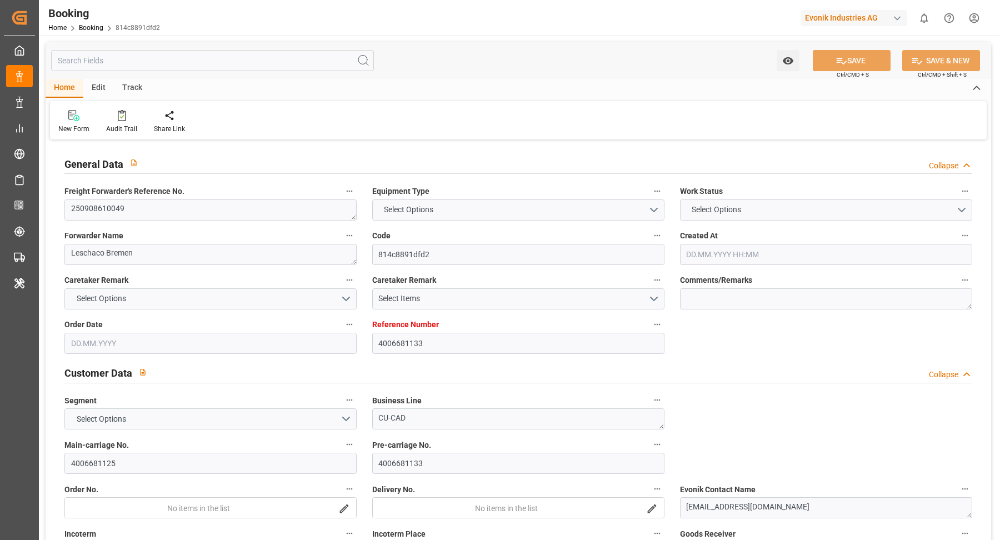
type input "01.10.2025 00:00"
type input "01.09.2025 06:12"
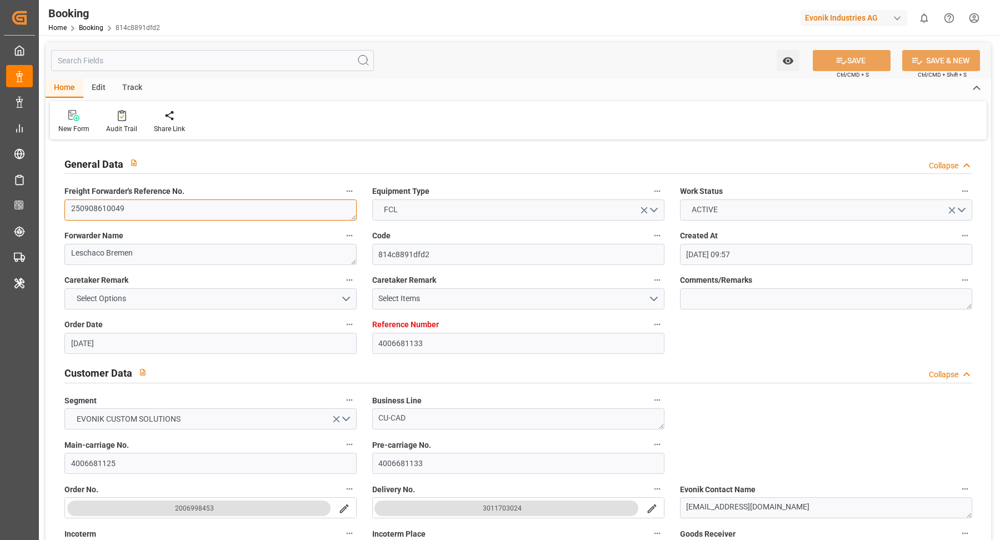
click at [189, 211] on textarea "250908610049" at bounding box center [210, 209] width 292 height 21
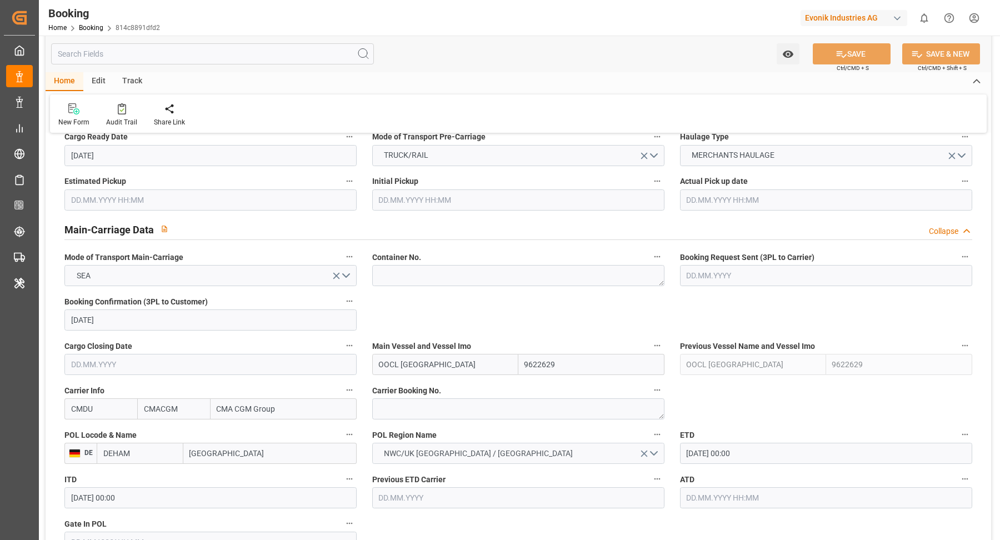
scroll to position [651, 0]
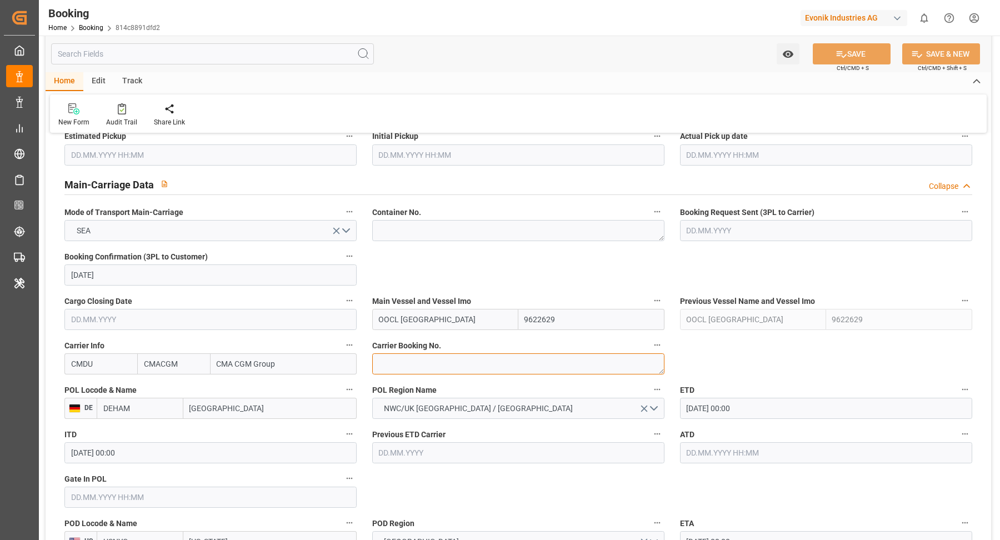
click at [448, 363] on textarea at bounding box center [518, 363] width 292 height 21
paste textarea "HBG2018751"
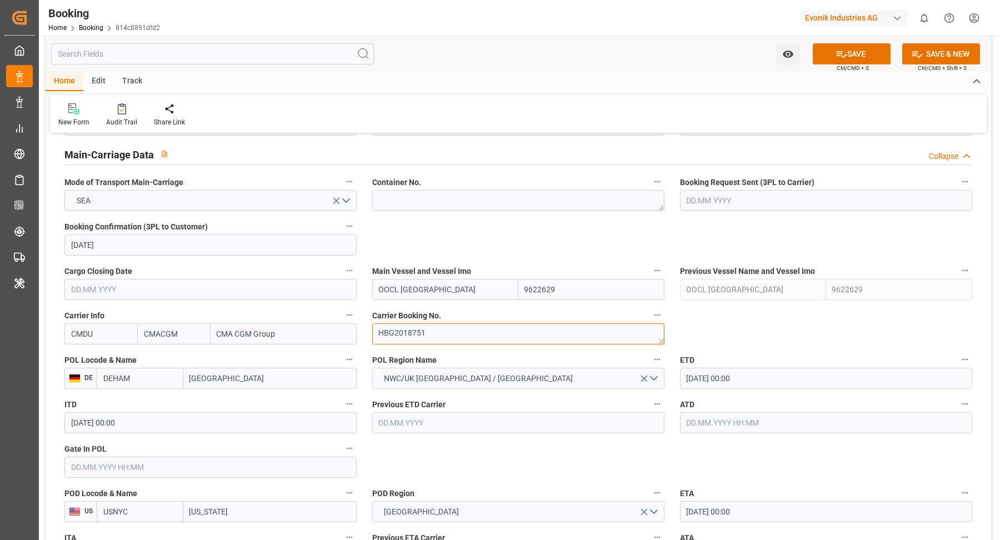
type textarea "HBG2018751"
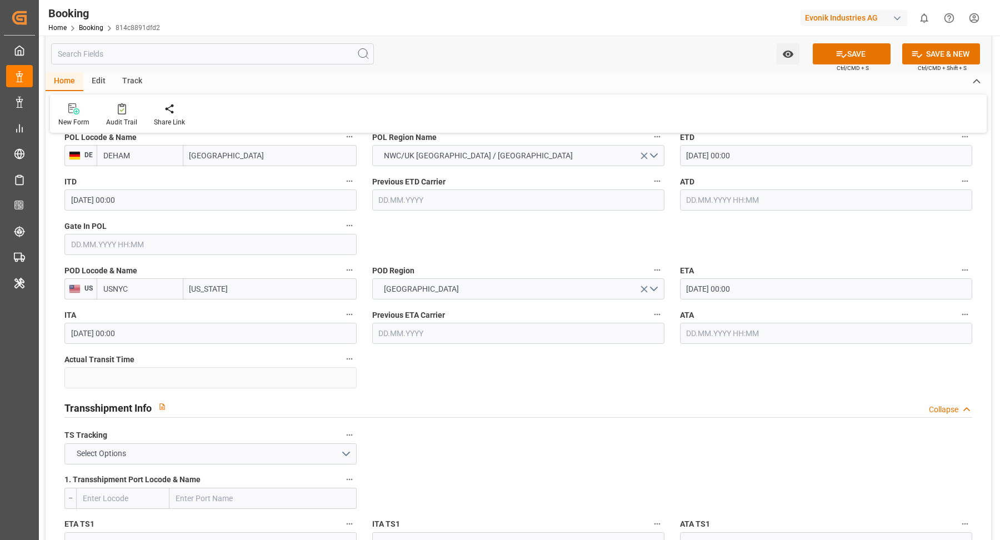
click at [244, 290] on input "New York" at bounding box center [269, 288] width 173 height 21
click at [148, 285] on input "USNYC" at bounding box center [140, 288] width 87 height 21
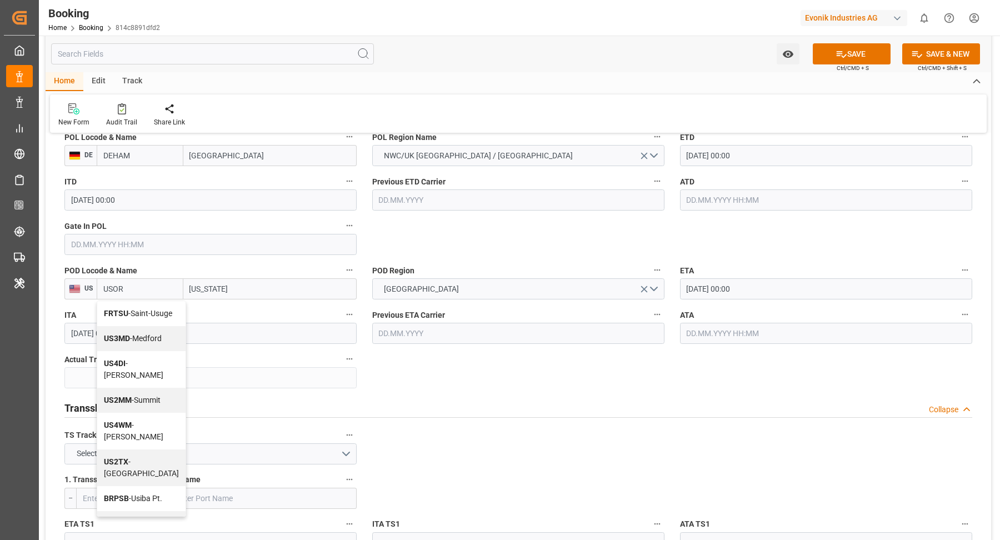
type input "USORF"
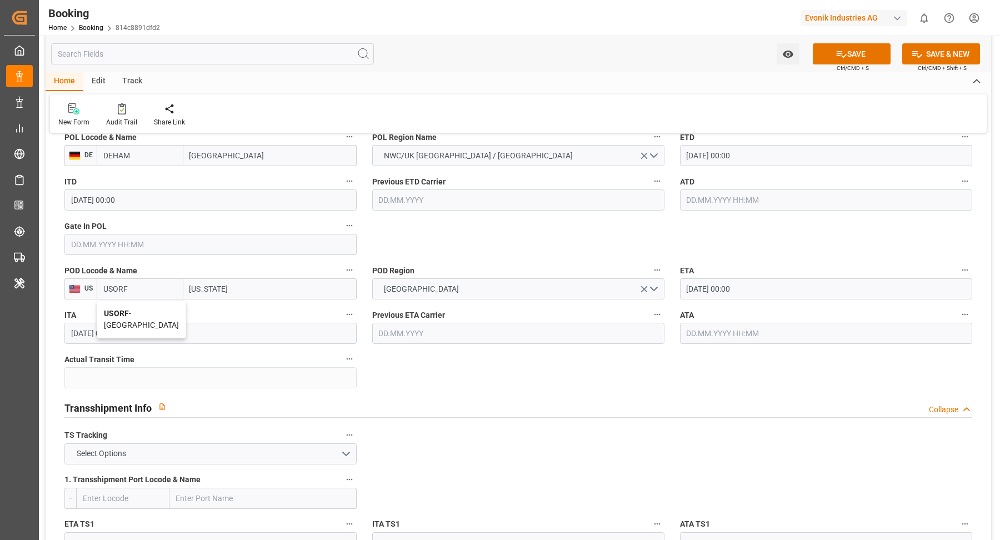
click at [130, 315] on span "USORF - Norfolk" at bounding box center [141, 319] width 75 height 21
type input "Norfolk"
type input "USORF"
click at [143, 159] on input "DEHAM" at bounding box center [140, 155] width 87 height 21
type input "DEBRV"
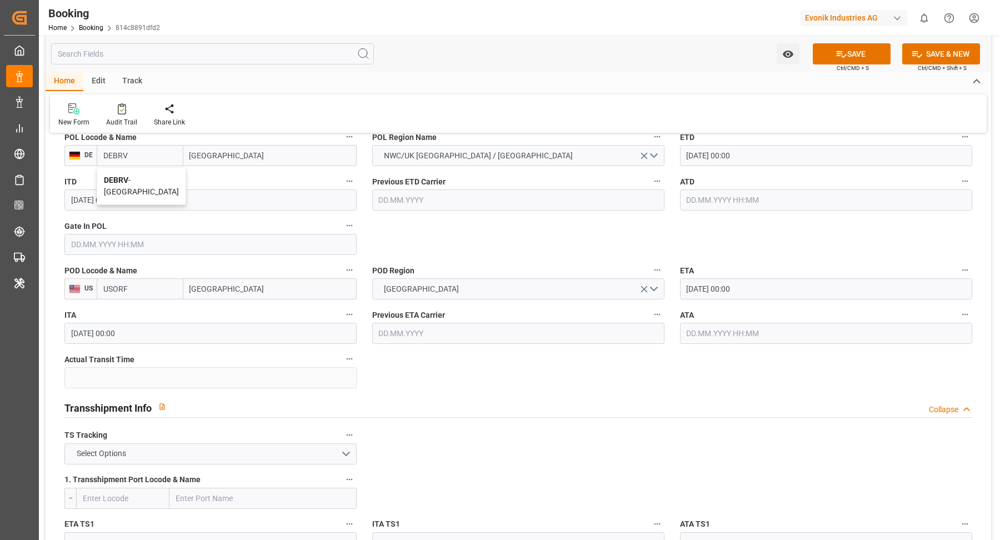
click at [148, 168] on div "DEBRV - Bremerhaven" at bounding box center [141, 186] width 88 height 37
type input "Bremerhaven"
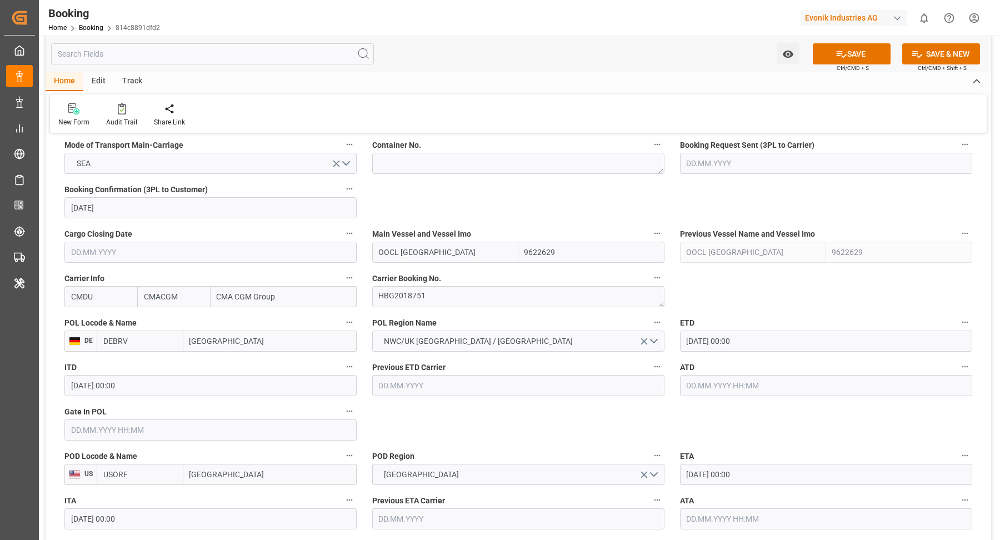
scroll to position [700, 0]
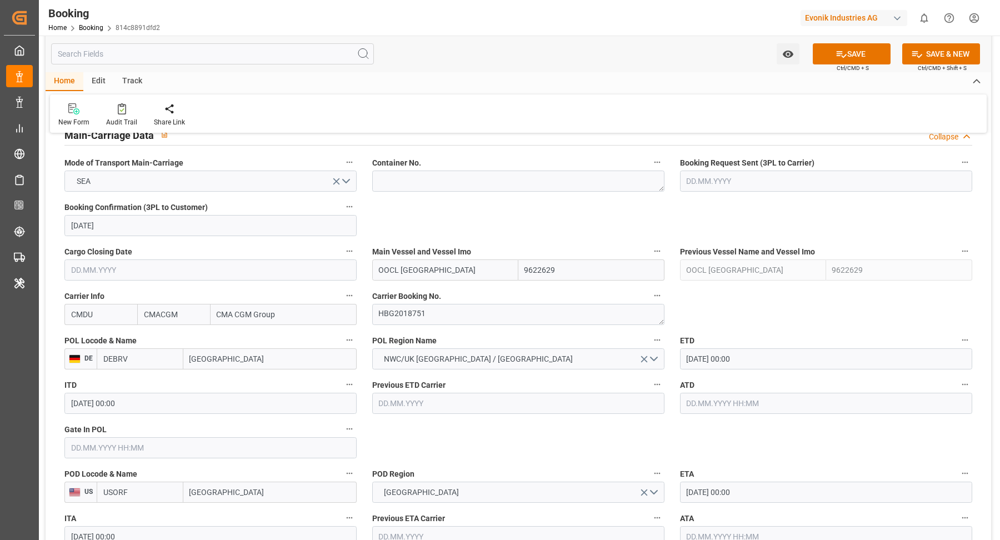
type input "DEBRV"
click at [480, 268] on input "OOCL CHONGQING" at bounding box center [445, 269] width 146 height 21
click at [431, 285] on div "OOCL Chongqing - 9622629" at bounding box center [426, 294] width 107 height 25
type input "OOCL Chongqing"
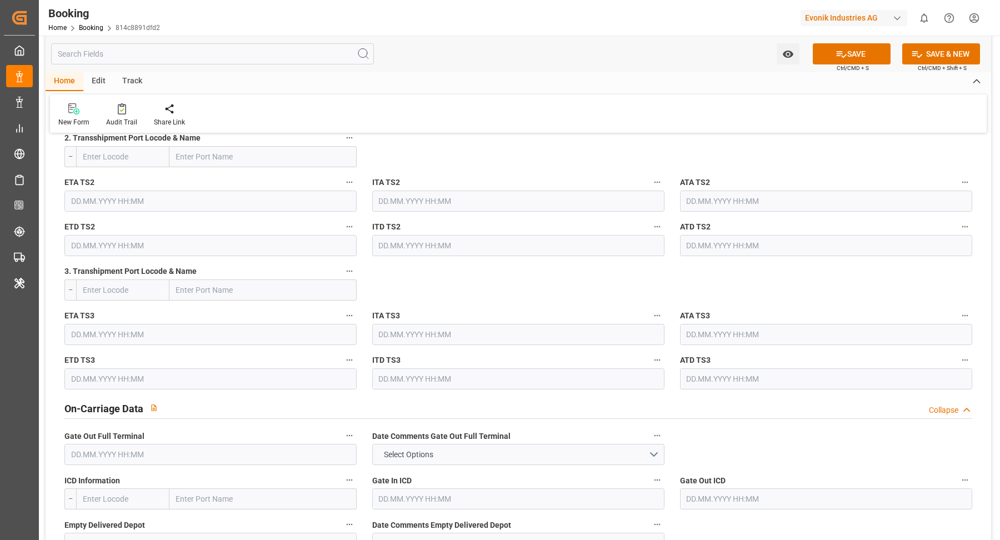
scroll to position [1089, 0]
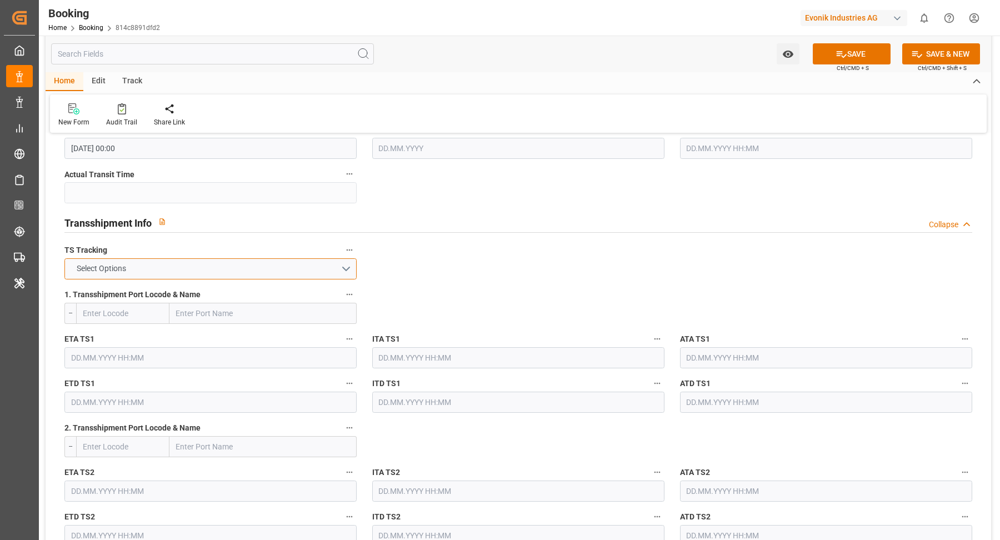
drag, startPoint x: 259, startPoint y: 270, endPoint x: 178, endPoint y: 298, distance: 85.7
click at [259, 270] on button "Select Options" at bounding box center [210, 268] width 292 height 21
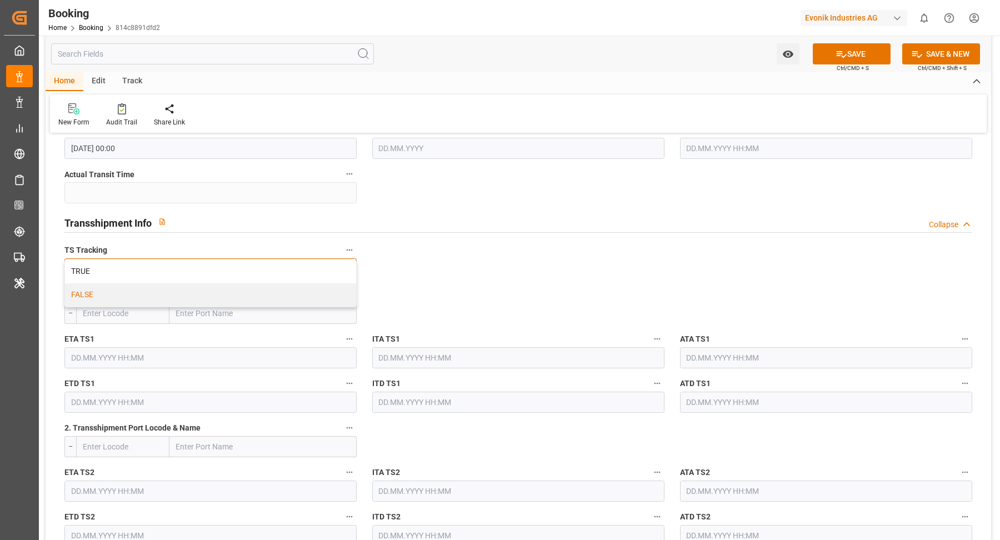
click at [169, 299] on div "FALSE" at bounding box center [210, 294] width 291 height 23
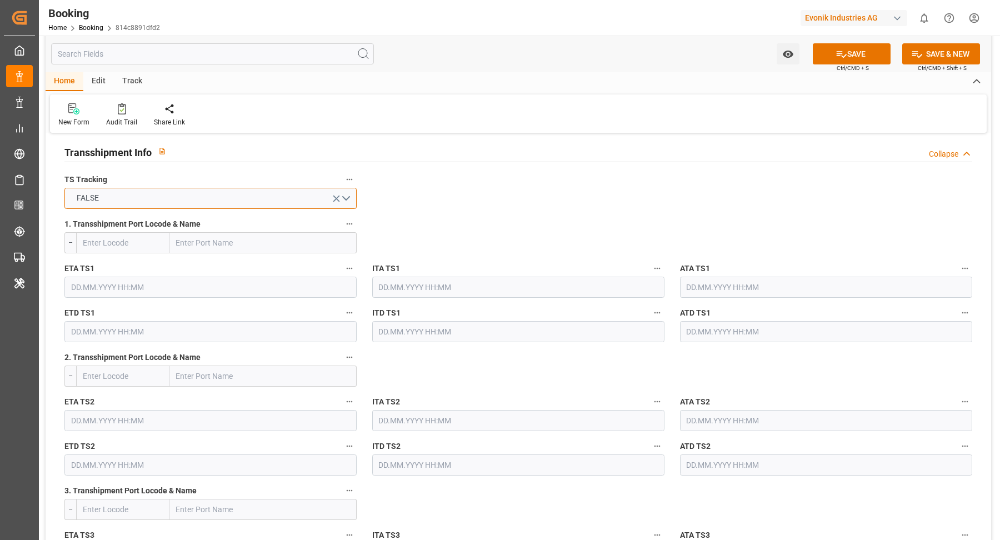
scroll to position [1454, 0]
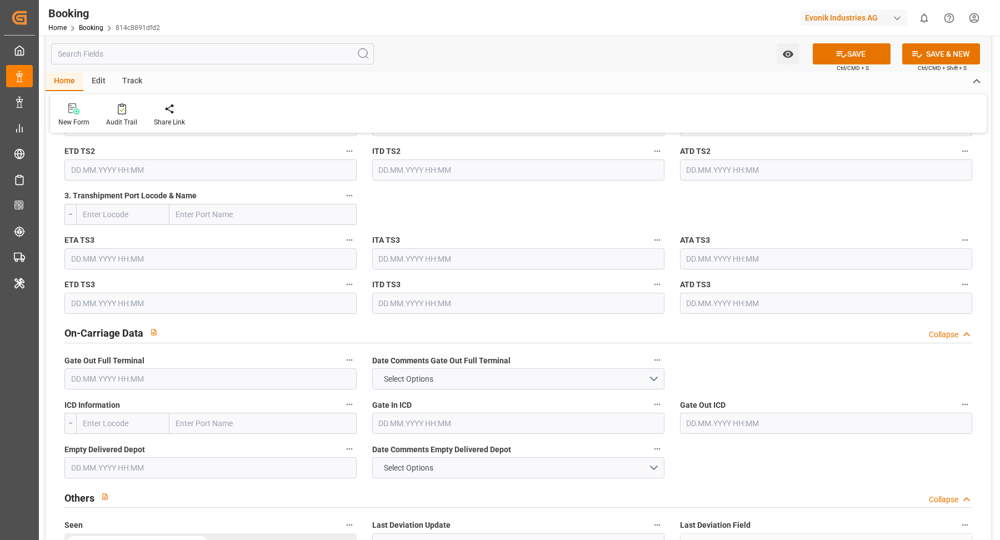
drag, startPoint x: 238, startPoint y: 427, endPoint x: 247, endPoint y: 423, distance: 9.7
click at [238, 427] on input "text" at bounding box center [262, 423] width 187 height 21
paste input "CHICAGO"
type input "CHICAGO"
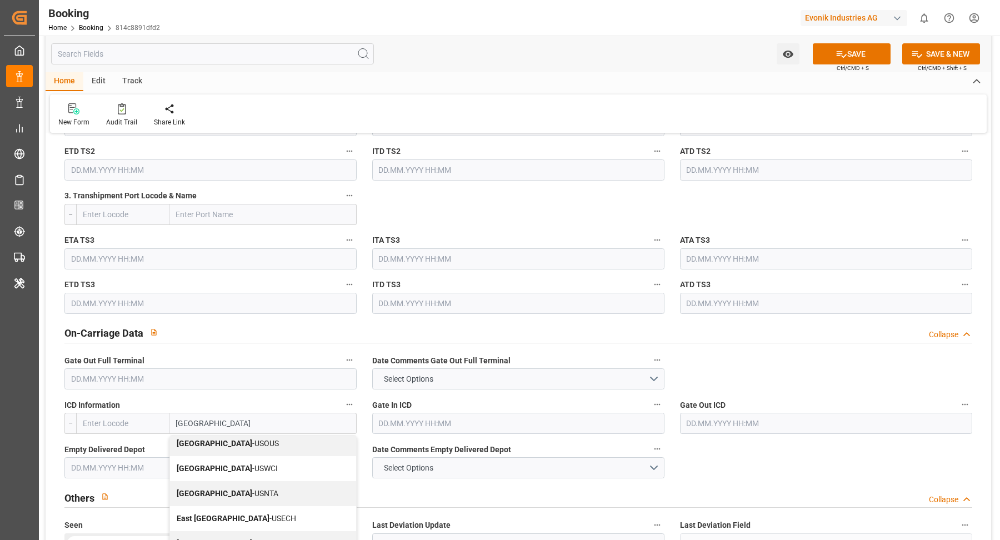
scroll to position [0, 0]
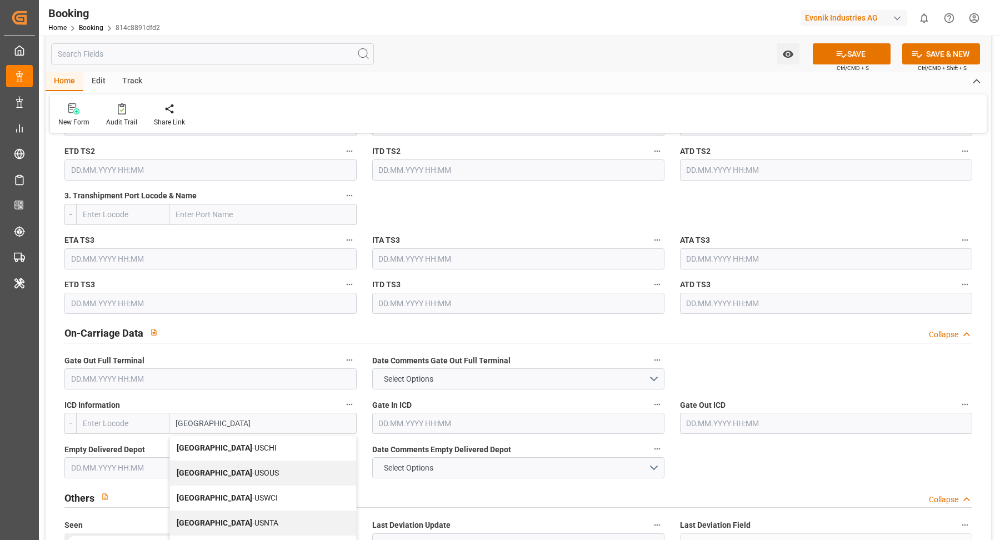
drag, startPoint x: 230, startPoint y: 452, endPoint x: 428, endPoint y: 443, distance: 197.9
click at [230, 452] on div "Chicago - USCHI" at bounding box center [263, 447] width 186 height 25
type input "USCHI"
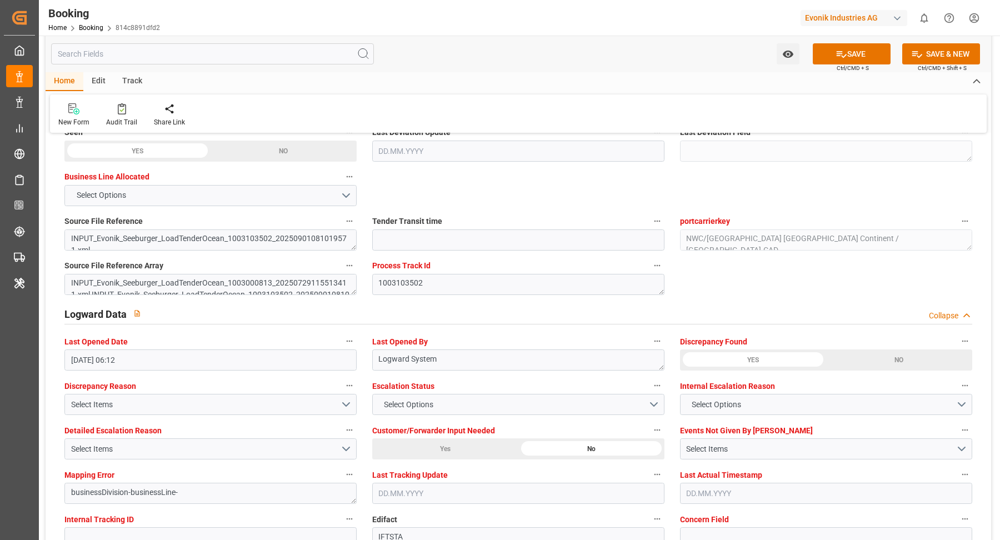
scroll to position [2007, 0]
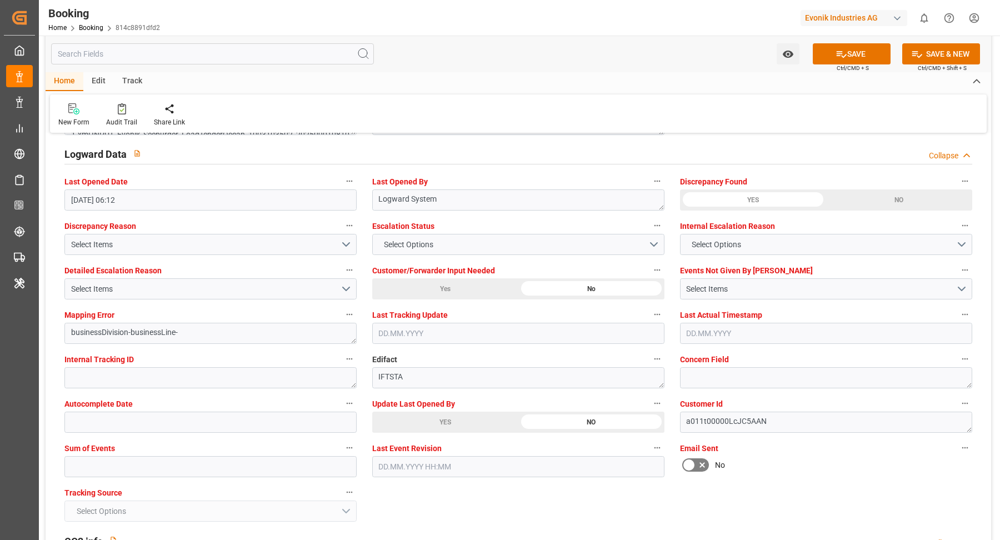
type input "Chicago"
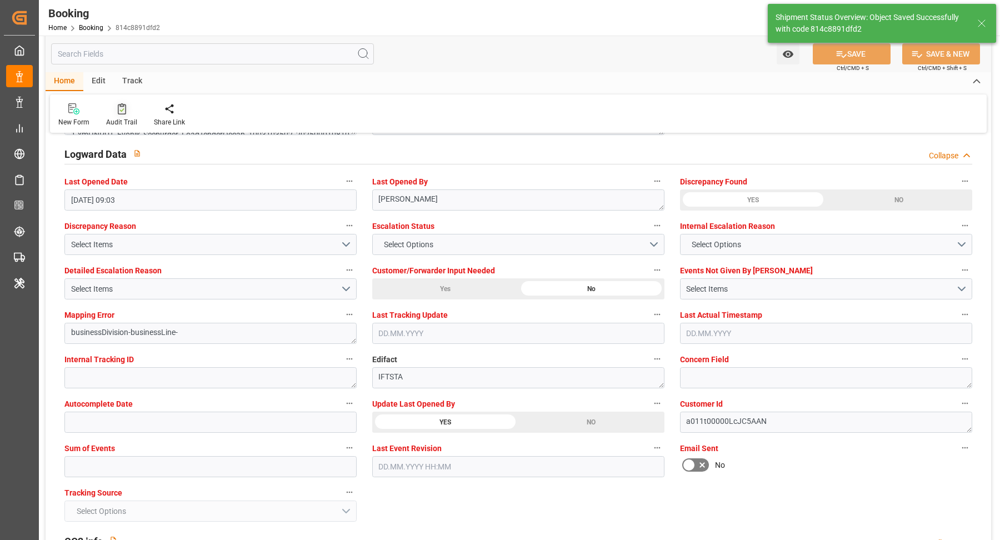
click at [118, 108] on icon at bounding box center [122, 108] width 8 height 11
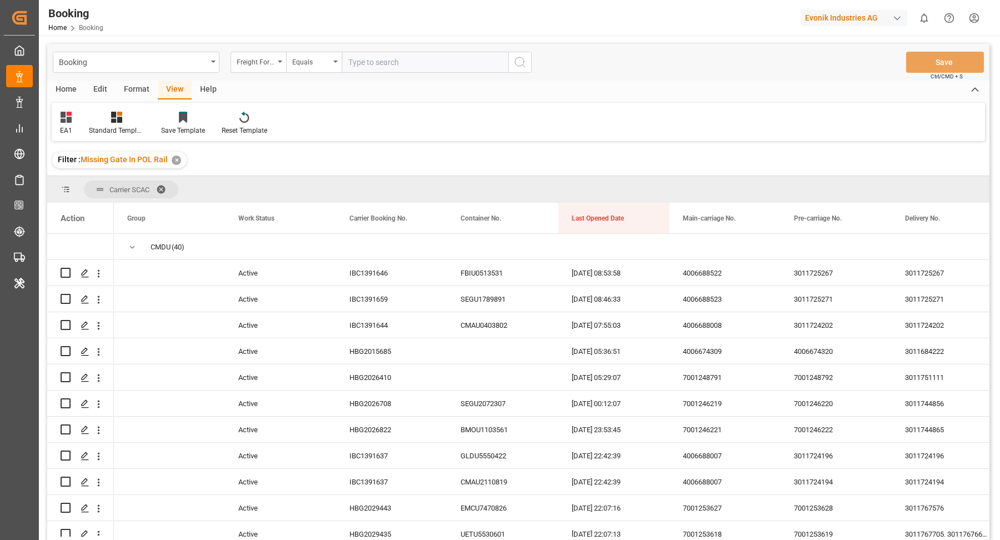
scroll to position [1012, 0]
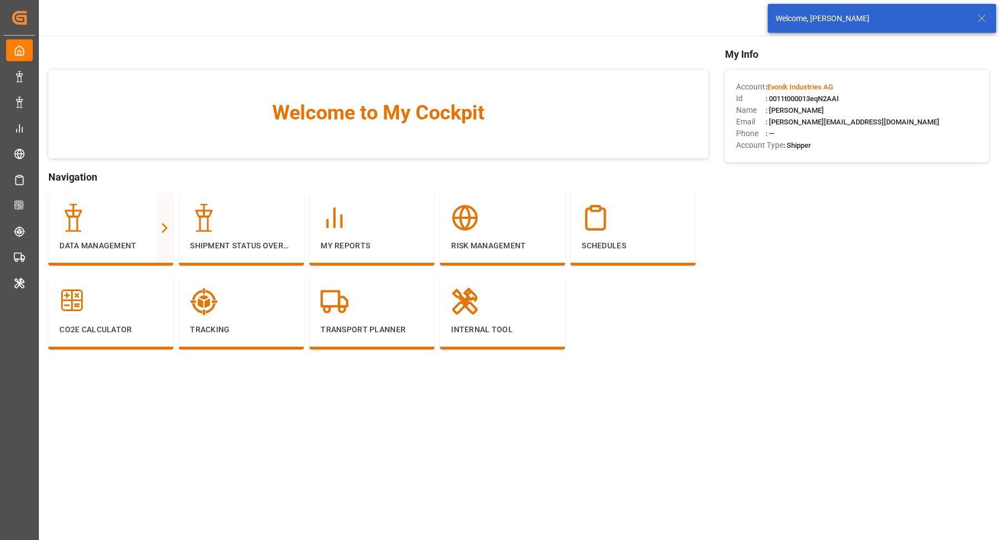
click at [984, 17] on icon at bounding box center [981, 18] width 13 height 13
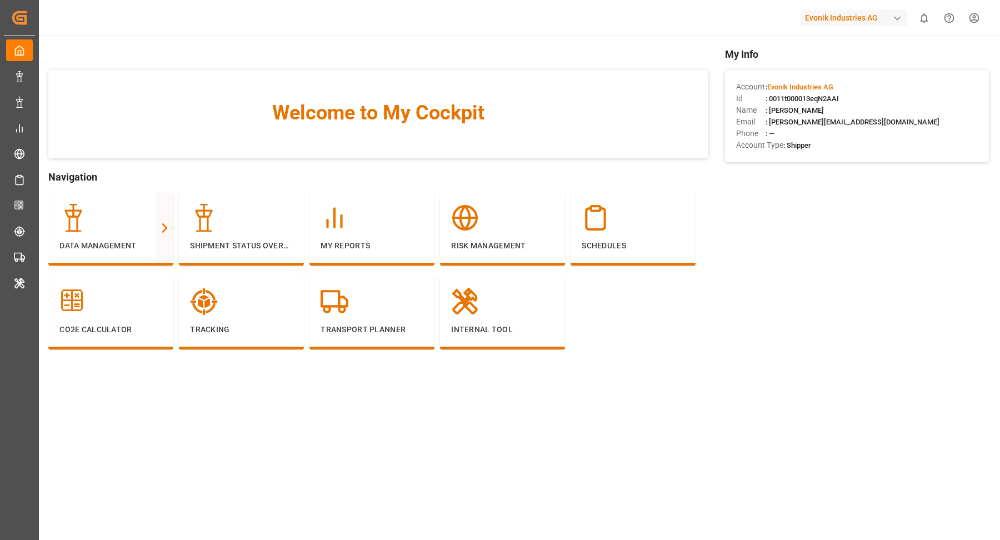
click at [864, 18] on div "Evonik Industries AG" at bounding box center [853, 18] width 107 height 16
type input "arch"
click at [876, 79] on div "AL Archroma LATAM ArchMexic-N1L7" at bounding box center [855, 75] width 189 height 25
